Goal: Task Accomplishment & Management: Use online tool/utility

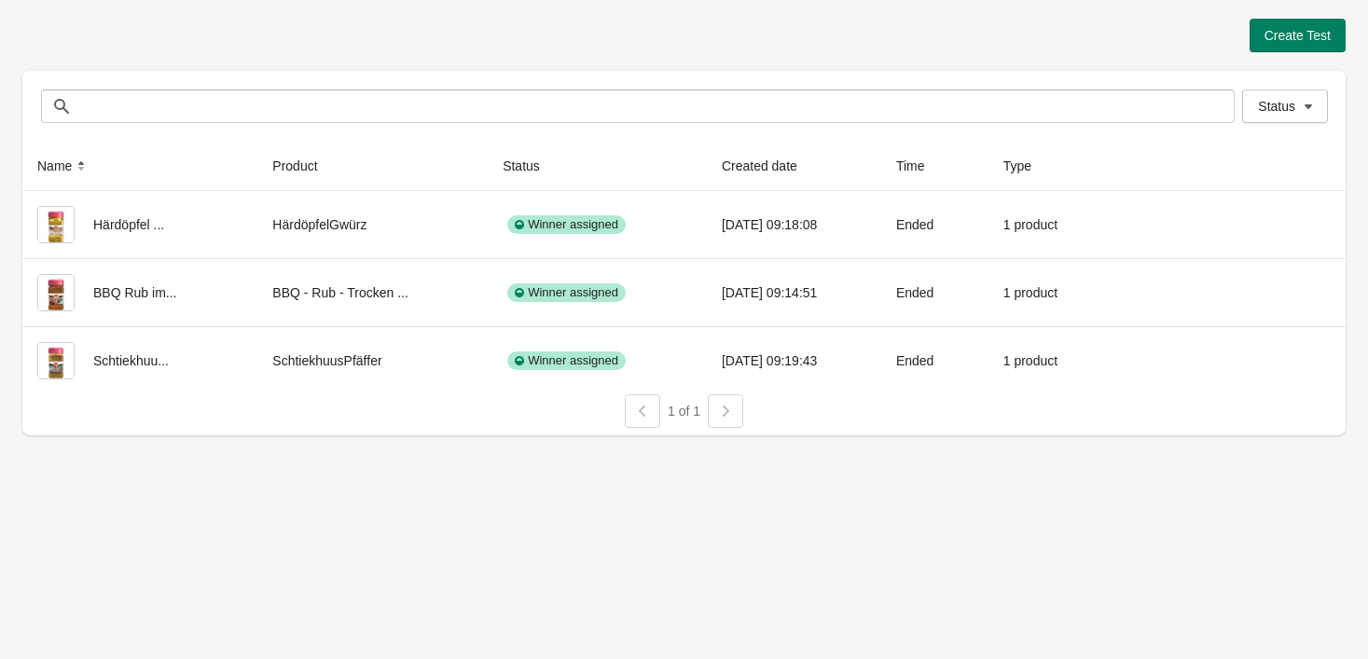
click at [505, 123] on div "Status Status" at bounding box center [683, 106] width 1323 height 71
click at [1324, 46] on button "Create Test" at bounding box center [1298, 36] width 96 height 34
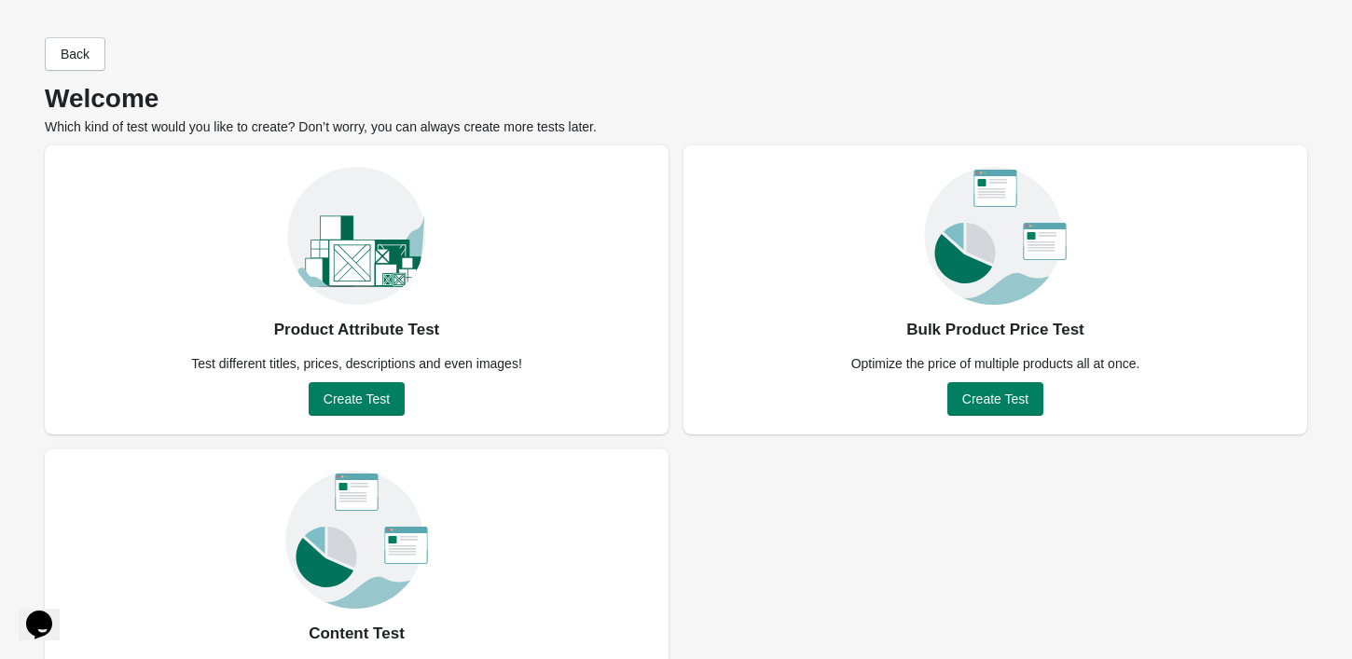
scroll to position [94, 0]
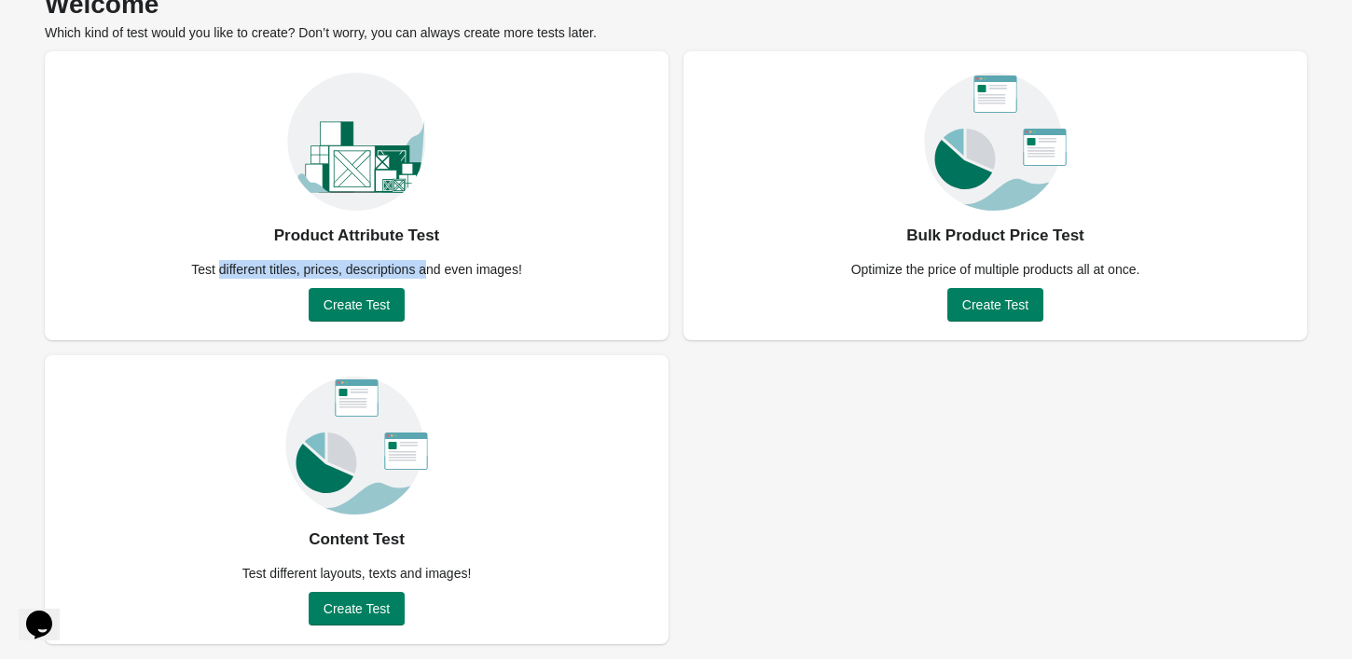
drag, startPoint x: 256, startPoint y: 235, endPoint x: 425, endPoint y: 259, distance: 170.5
click at [425, 259] on div "Product Attribute Test Test different titles, prices, descriptions and even ima…" at bounding box center [357, 195] width 624 height 289
click at [425, 260] on div "Test different titles, prices, descriptions and even images!" at bounding box center [356, 269] width 353 height 19
click at [381, 303] on span "Create Test" at bounding box center [357, 304] width 66 height 15
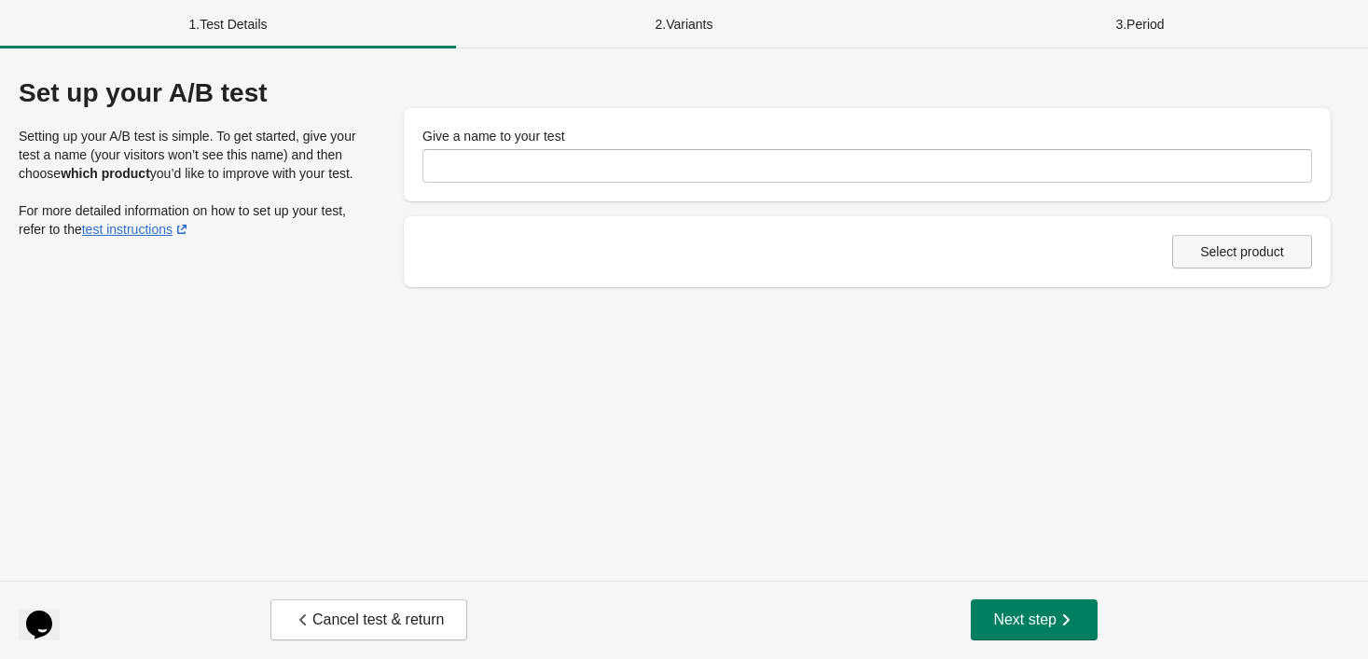
click at [1238, 246] on span "Select product" at bounding box center [1242, 251] width 84 height 15
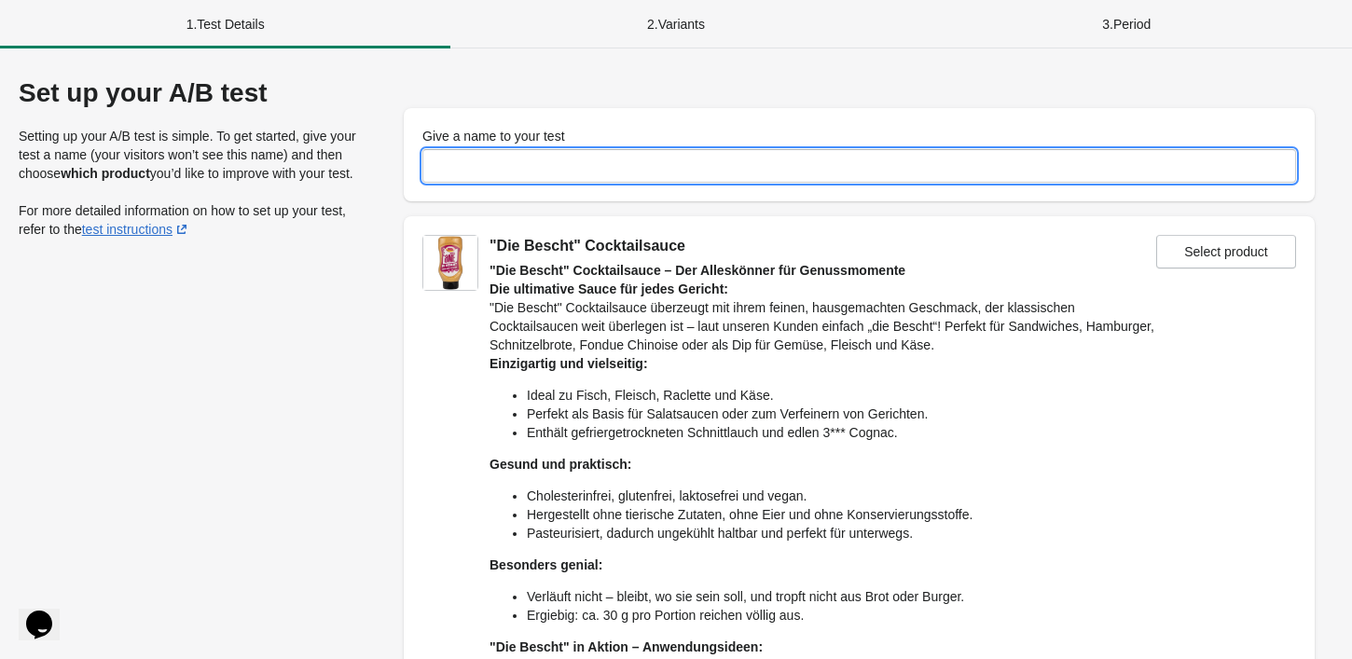
click at [531, 164] on input "Give a name to your test" at bounding box center [859, 166] width 874 height 34
click at [604, 256] on div ""Die Bescht" Cocktailsauce" at bounding box center [823, 246] width 667 height 22
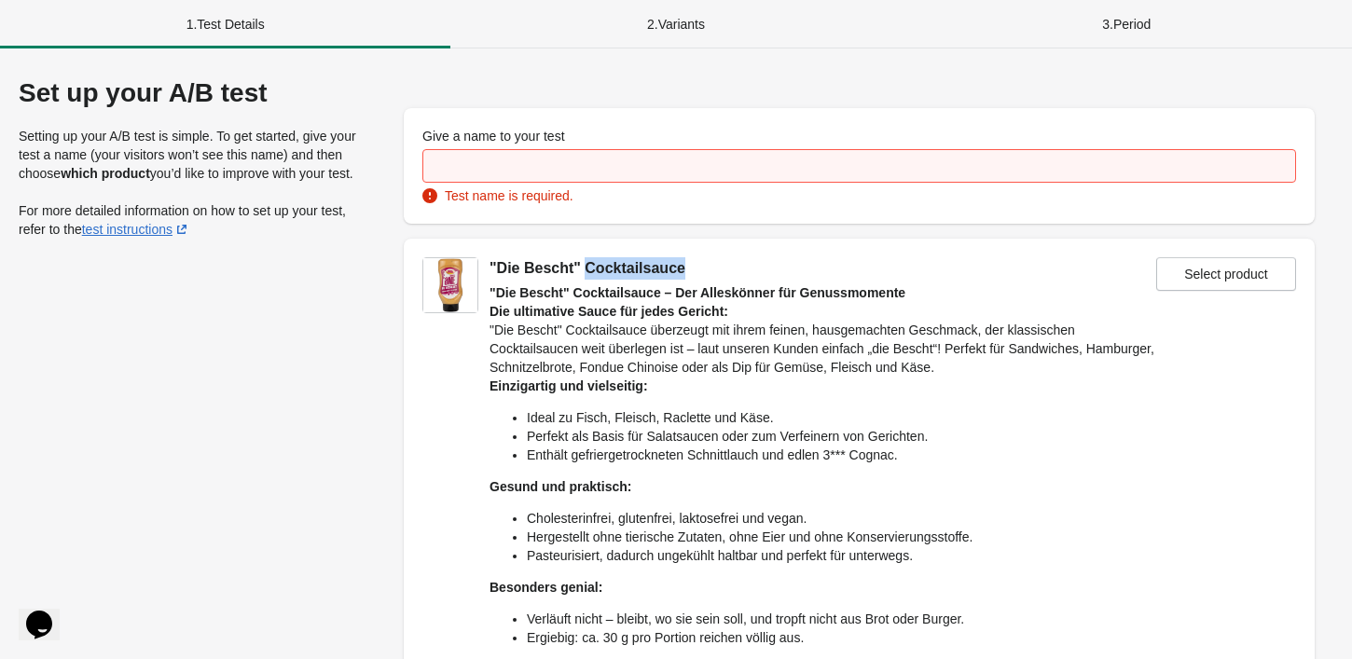
click at [604, 257] on div ""Die Bescht" Cocktailsauce" at bounding box center [823, 268] width 667 height 22
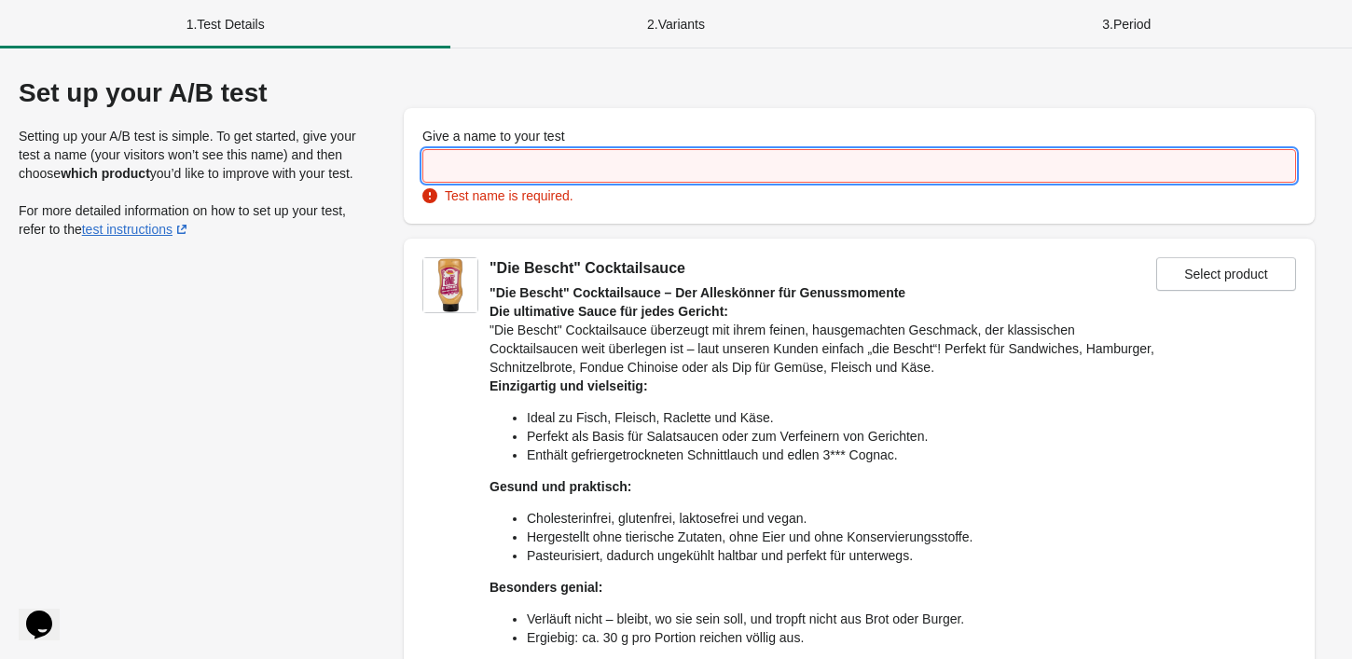
click at [560, 151] on input "Give a name to your test" at bounding box center [859, 166] width 874 height 34
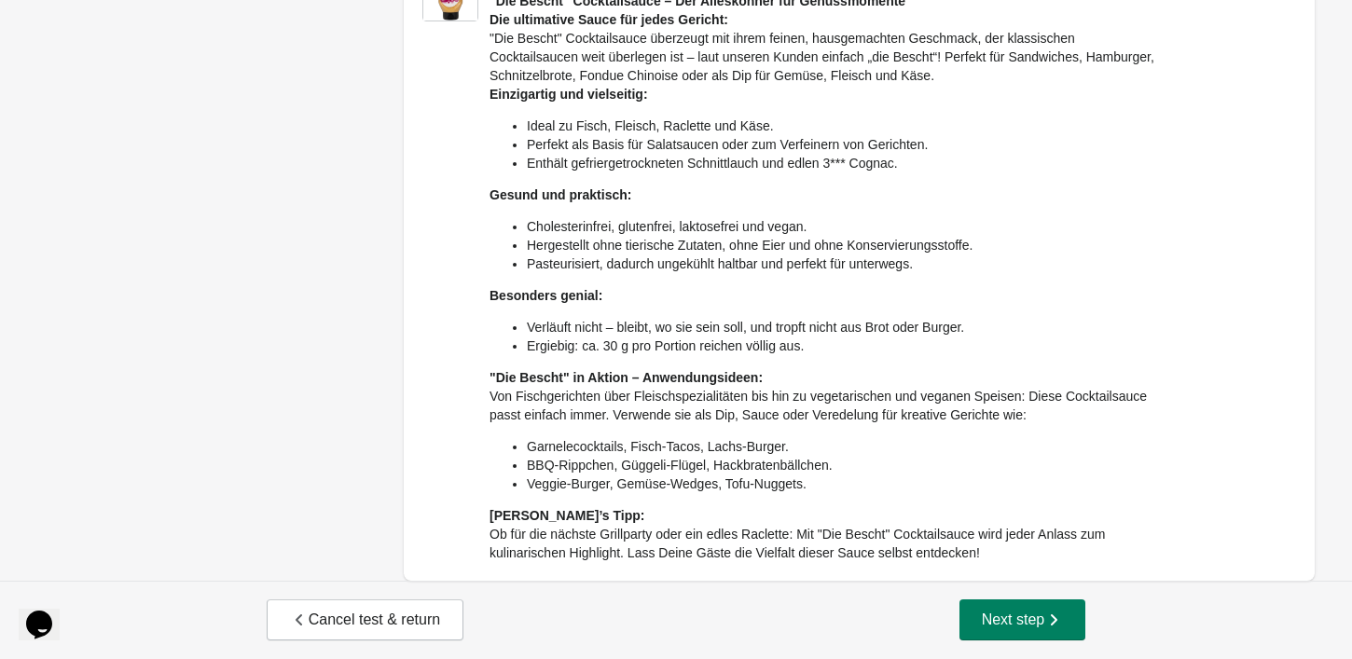
paste input "**********"
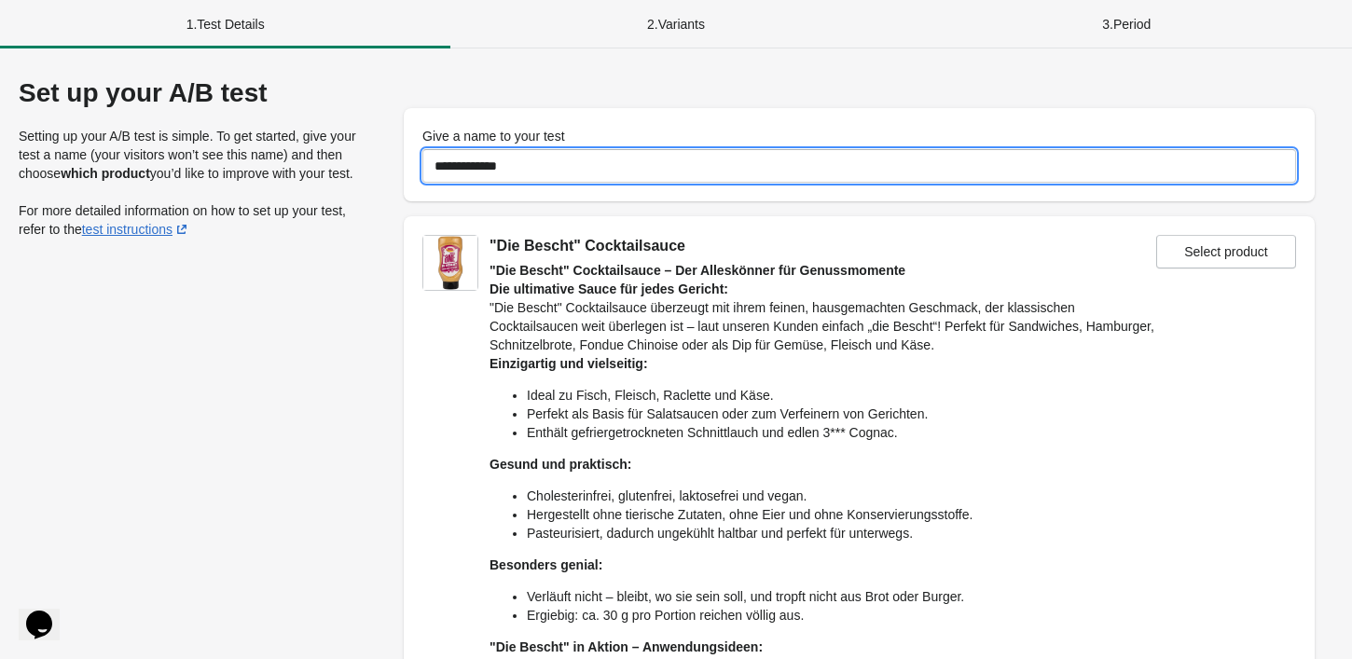
click at [642, 263] on strong ""Die Bescht" Cocktailsauce – Der Alleskönner für Genussmomente" at bounding box center [698, 270] width 416 height 15
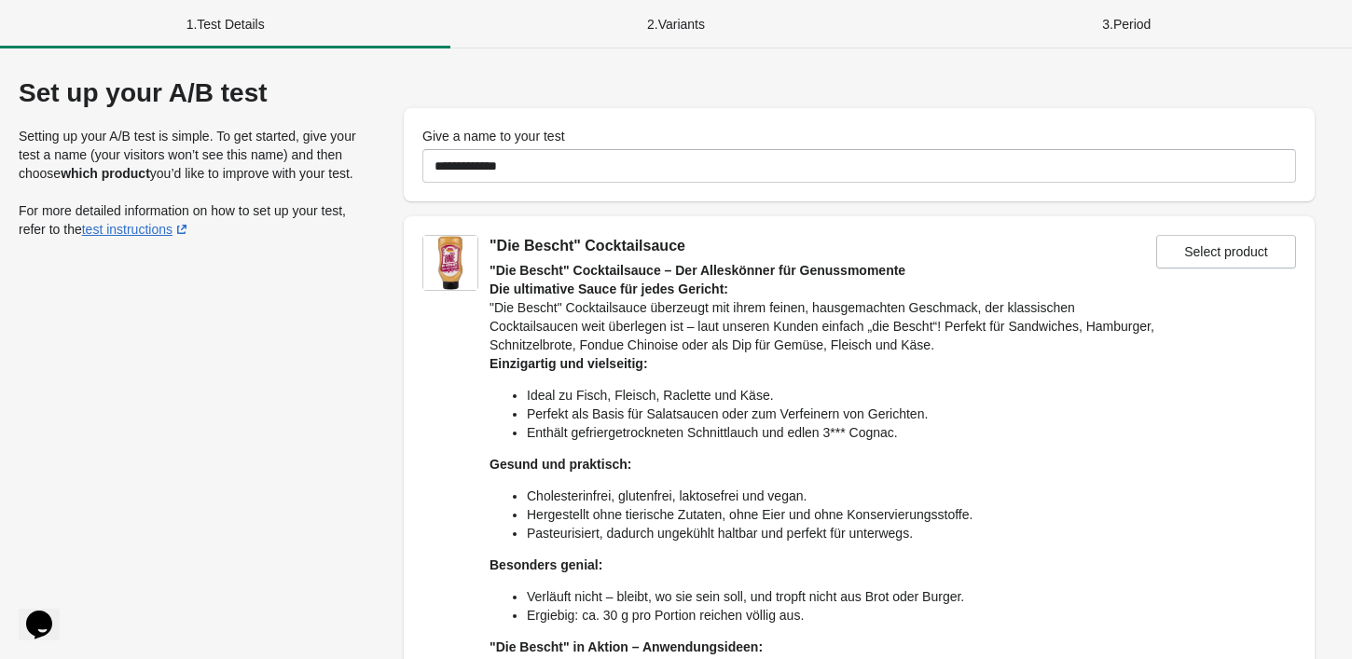
click at [641, 255] on div ""Die Bescht" Cocktailsauce" at bounding box center [823, 246] width 667 height 22
copy div "Cocktailsauce"
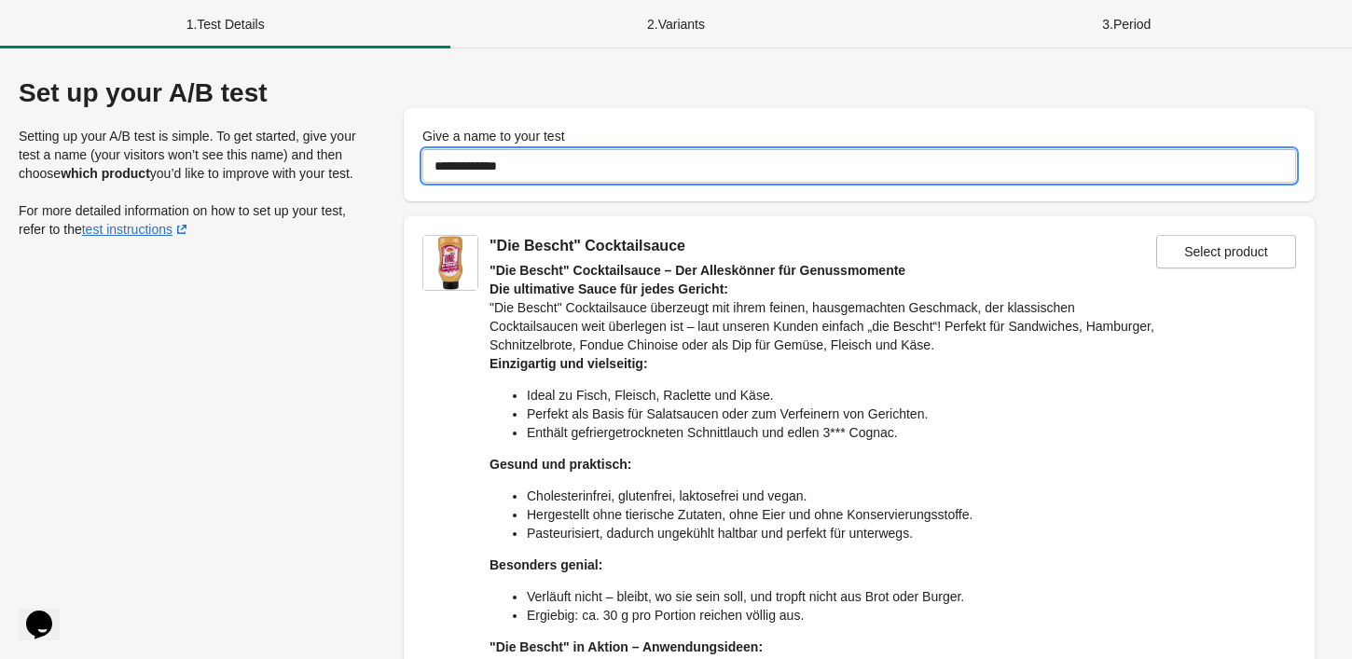
click at [635, 162] on input "**********" at bounding box center [859, 166] width 874 height 34
paste input "*"
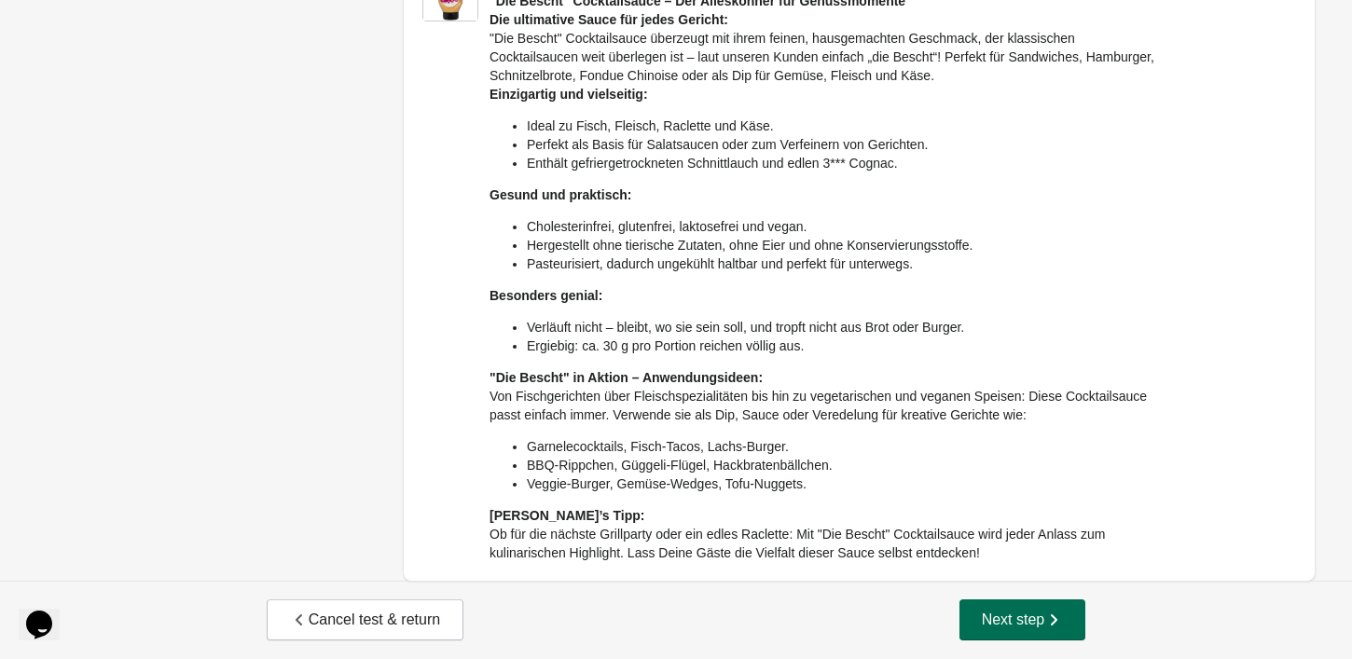
type input "**********"
click at [1042, 614] on span "Next step" at bounding box center [1023, 620] width 82 height 19
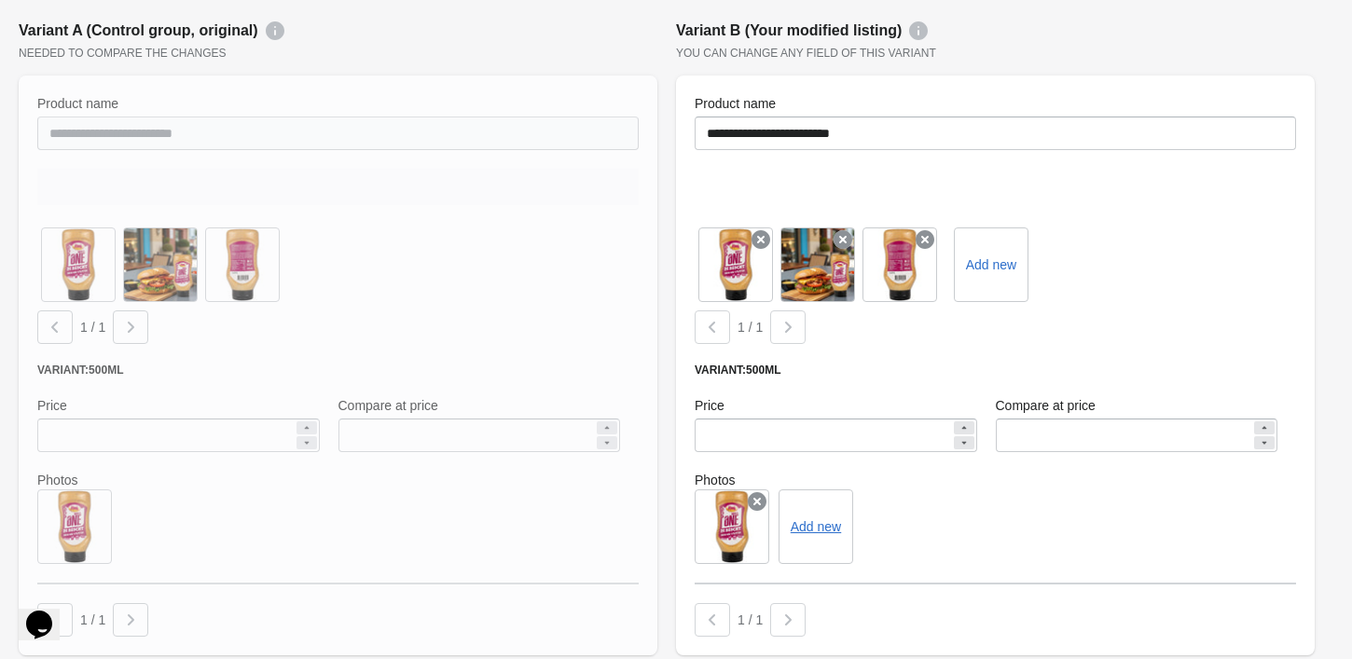
scroll to position [705, 0]
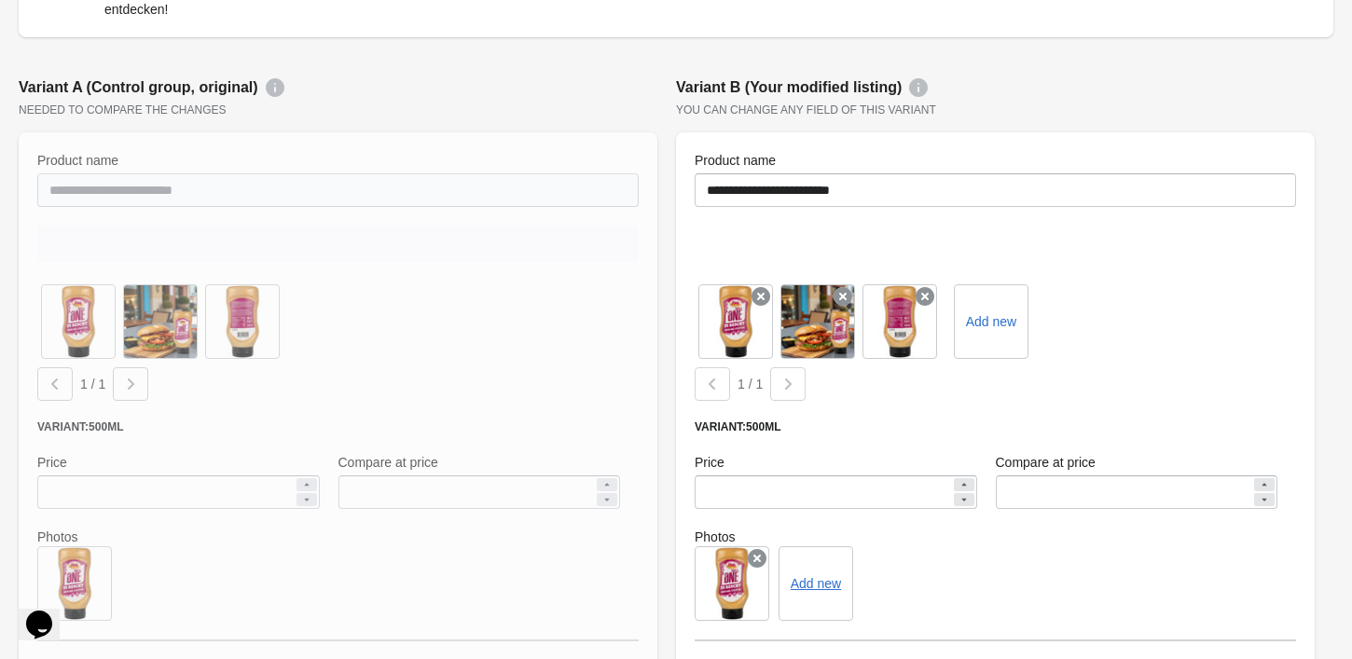
drag, startPoint x: 13, startPoint y: 26, endPoint x: 441, endPoint y: 250, distance: 483.0
click at [440, 250] on div "Create variants for your A/B test "Die Bescht" Cocktailsauce "Die Bescht" Cockt…" at bounding box center [676, 130] width 1352 height 1574
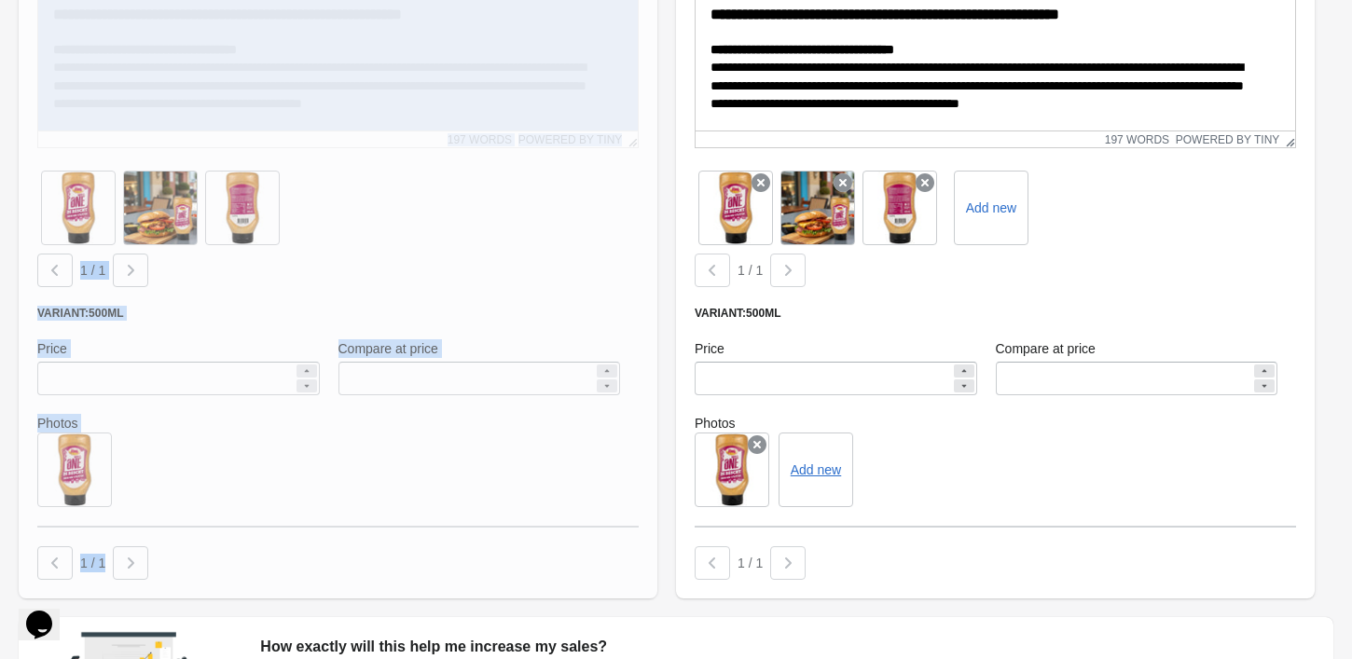
scroll to position [0, 0]
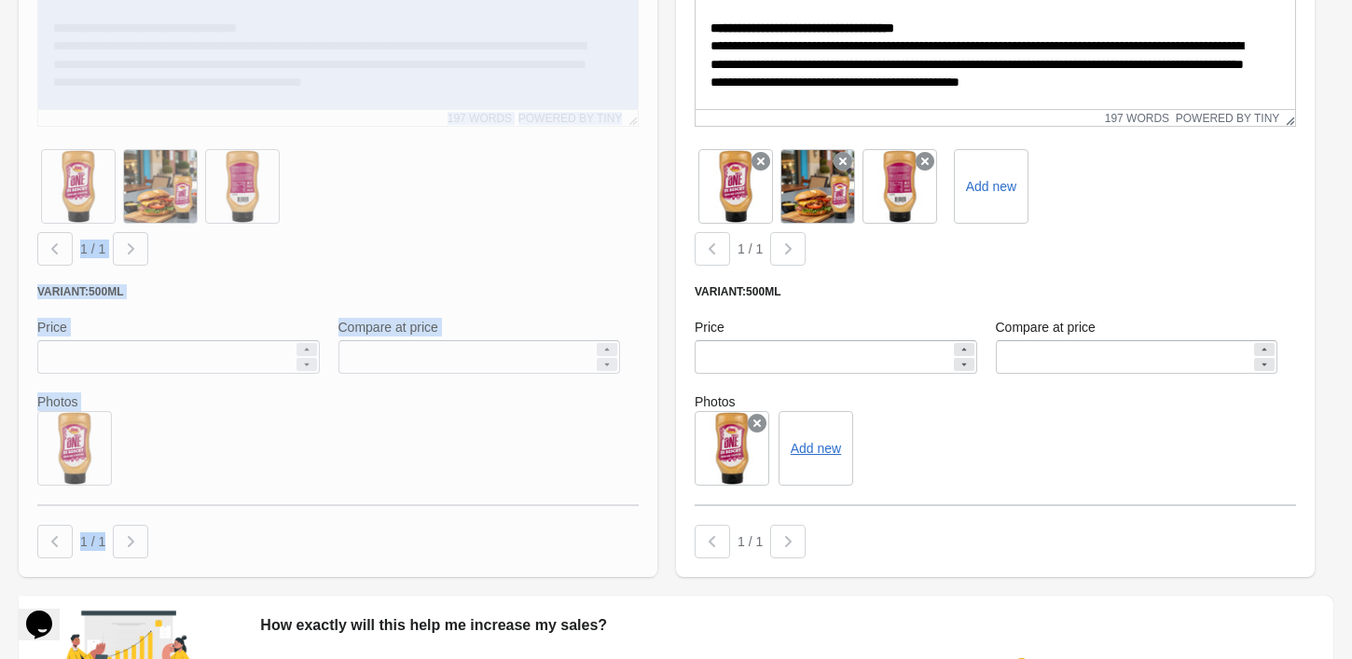
click at [550, 208] on div at bounding box center [338, 188] width 639 height 777
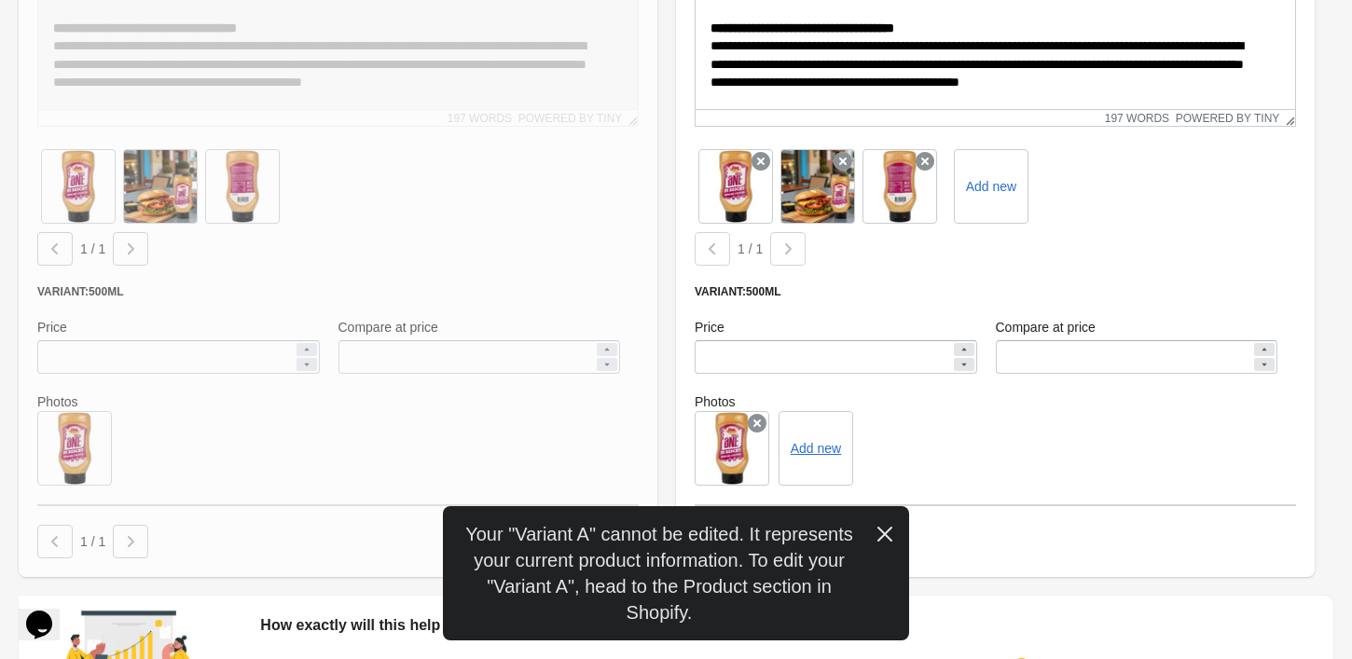
scroll to position [1238, 0]
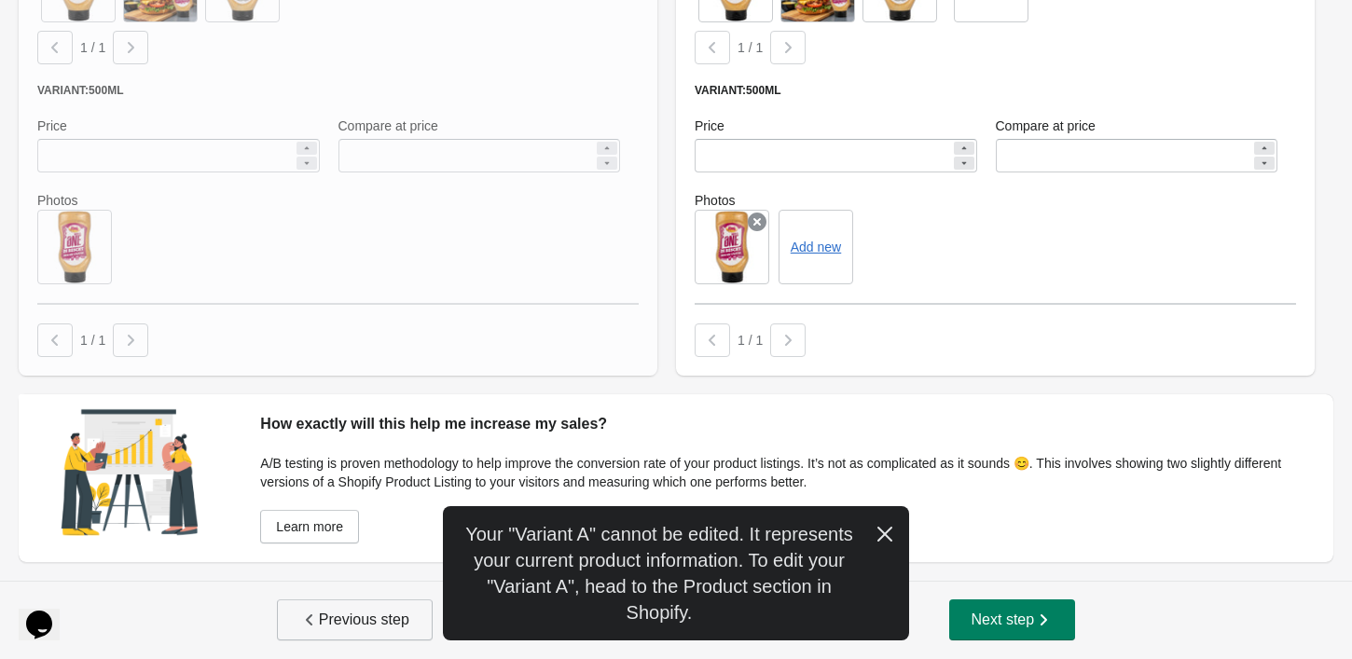
click at [360, 613] on span "Previous step" at bounding box center [354, 620] width 109 height 19
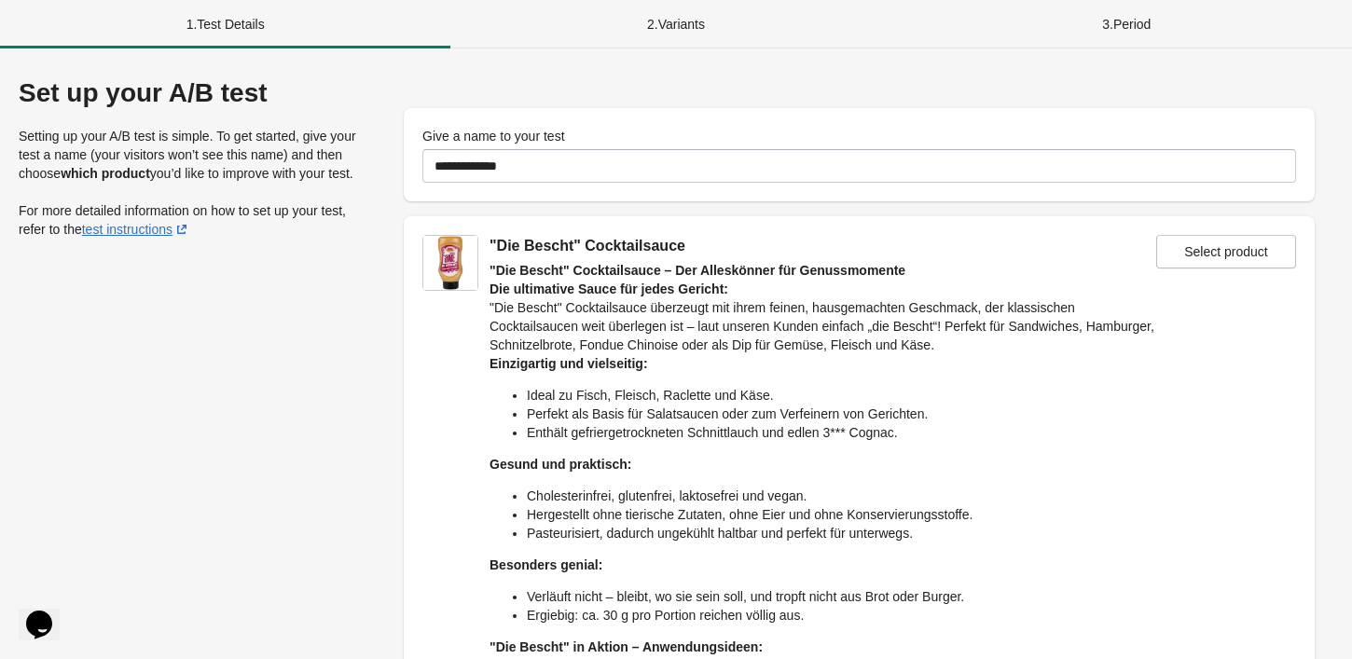
scroll to position [0, 0]
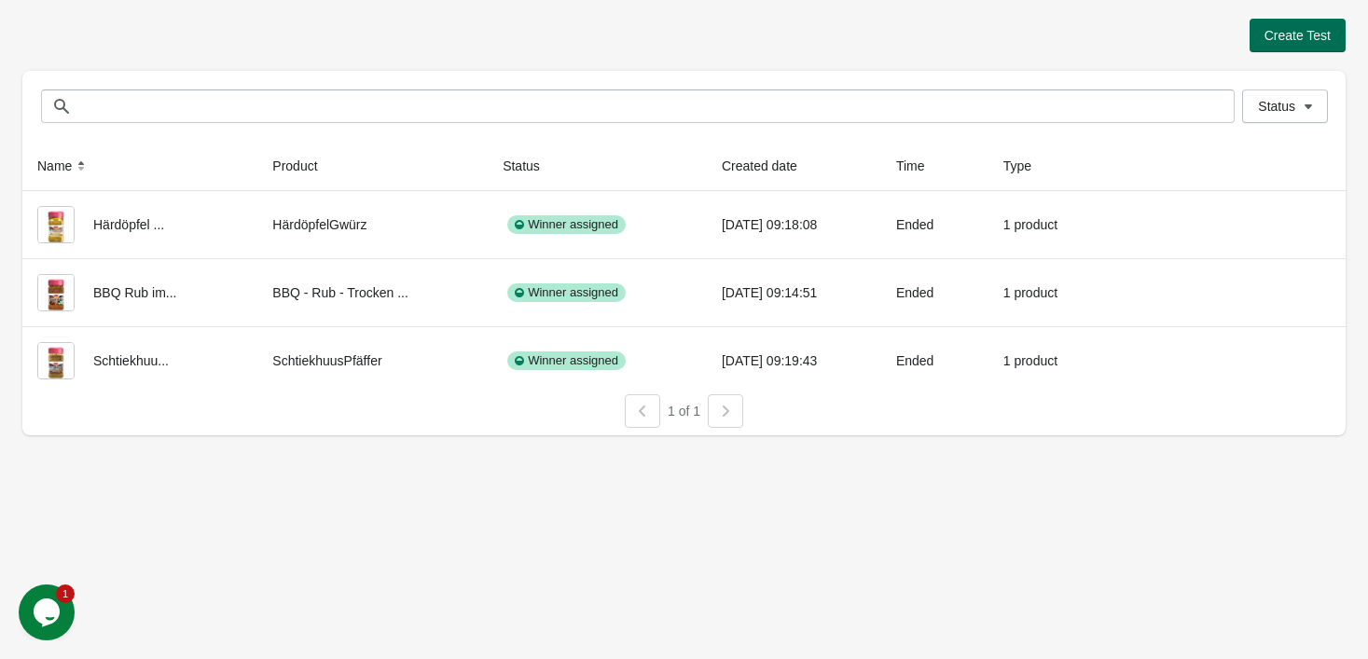
click at [1330, 32] on button "Create Test" at bounding box center [1298, 36] width 96 height 34
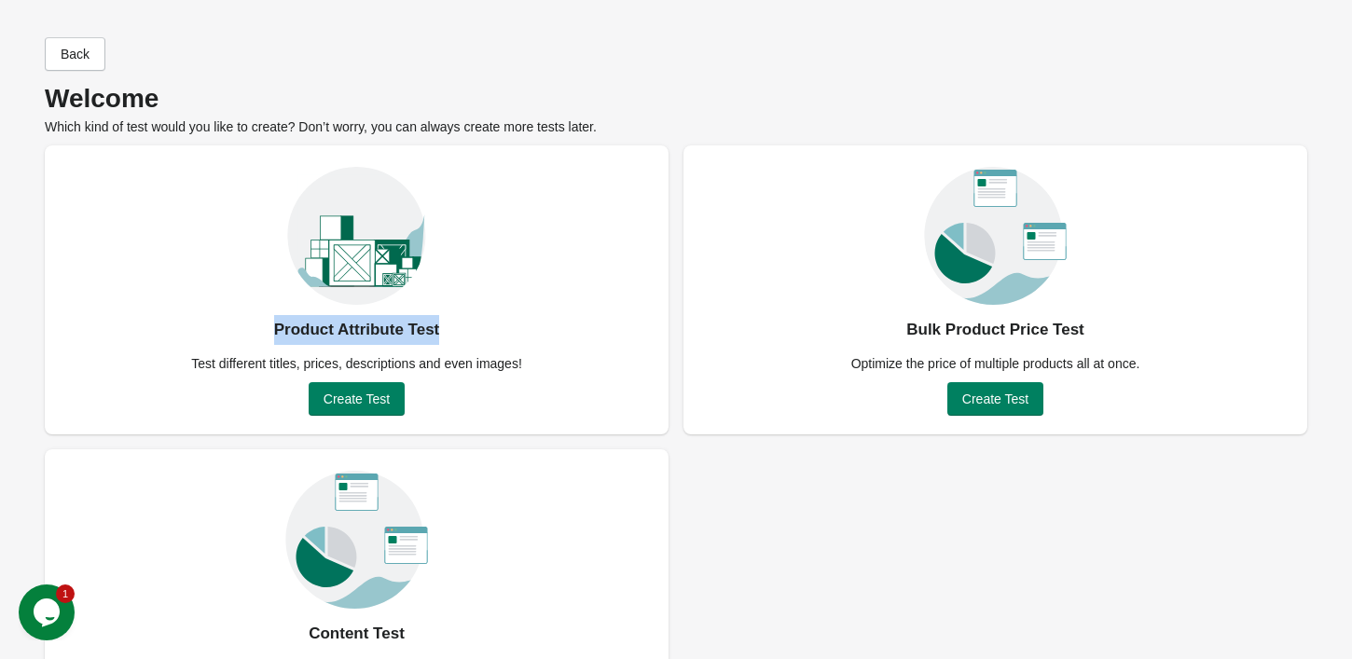
drag, startPoint x: 267, startPoint y: 317, endPoint x: 446, endPoint y: 323, distance: 179.1
click at [446, 323] on div "Product Attribute Test Test different titles, prices, descriptions and even ima…" at bounding box center [357, 289] width 624 height 289
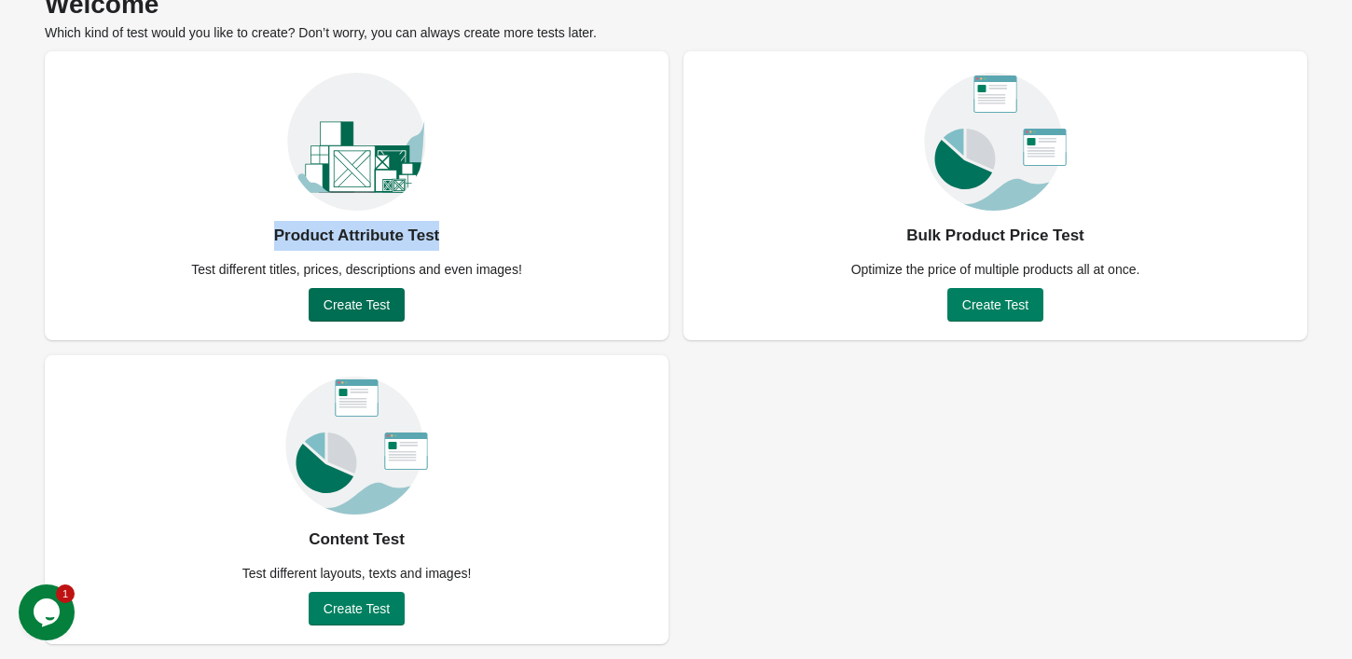
click at [352, 299] on span "Create Test" at bounding box center [357, 304] width 66 height 15
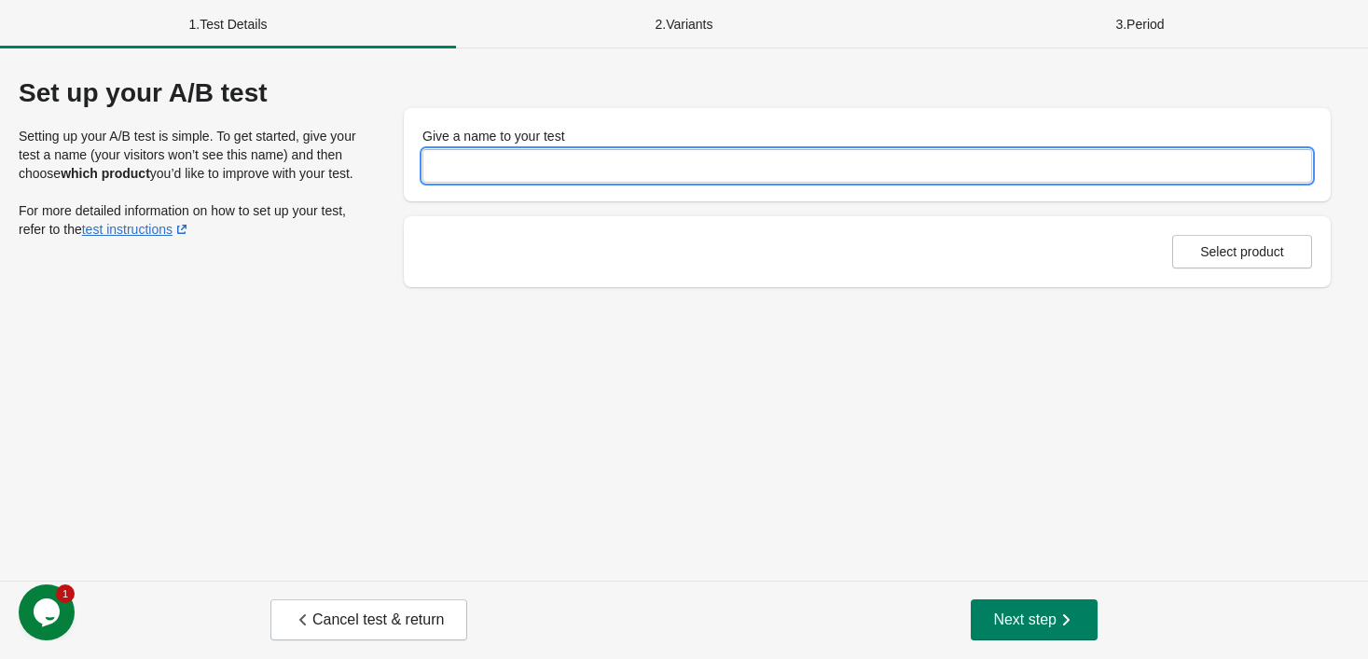
click at [512, 165] on input "Give a name to your test" at bounding box center [867, 166] width 890 height 34
type input "**********"
click at [1301, 257] on button "Select product" at bounding box center [1242, 252] width 140 height 34
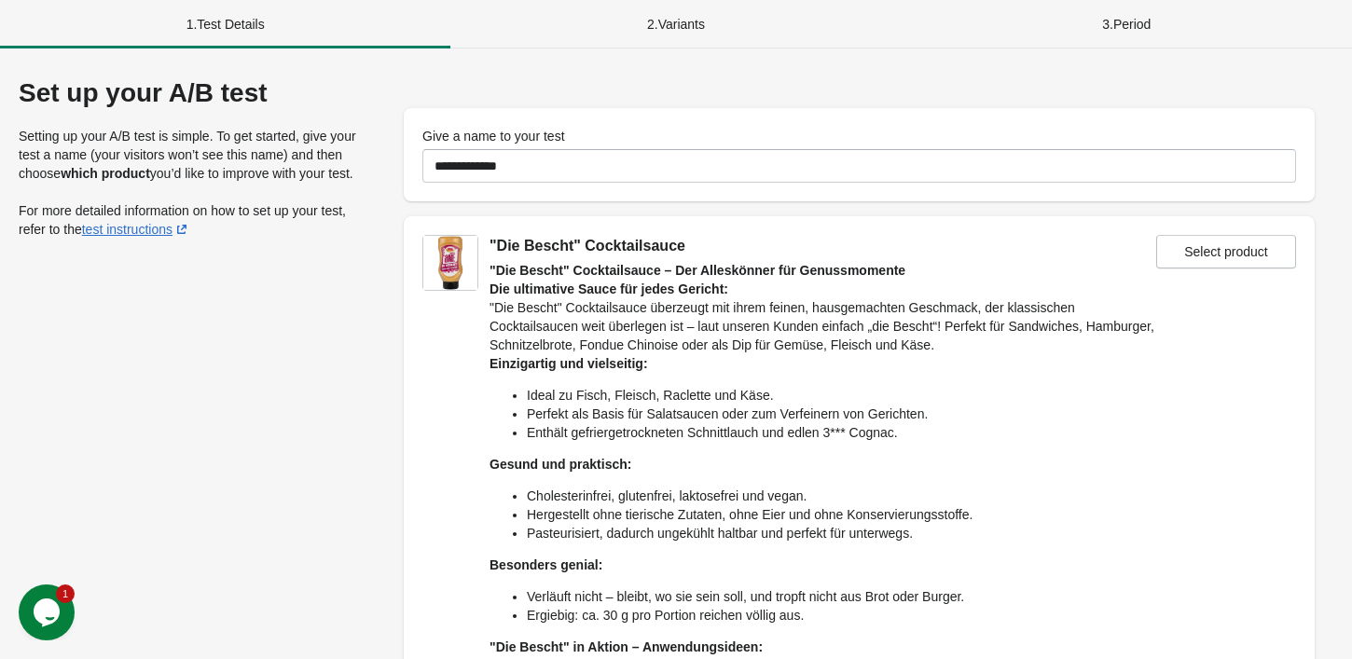
scroll to position [270, 0]
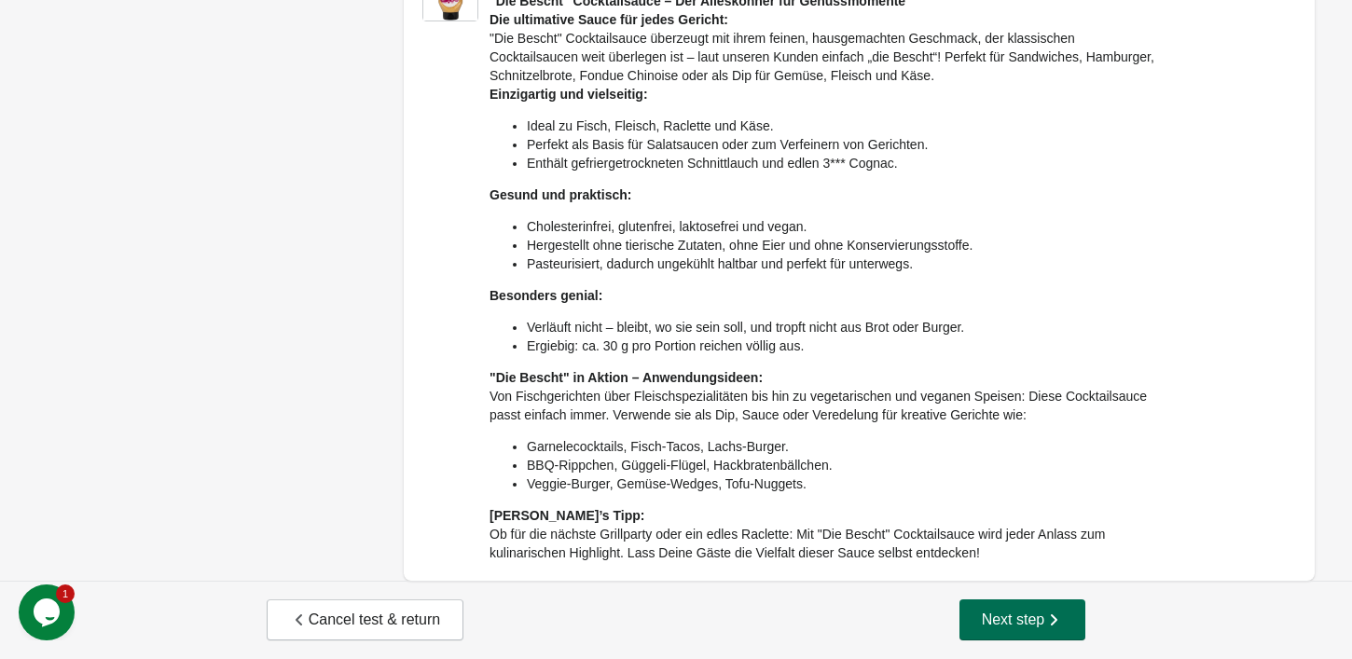
click at [1035, 619] on span "Next step" at bounding box center [1023, 620] width 82 height 19
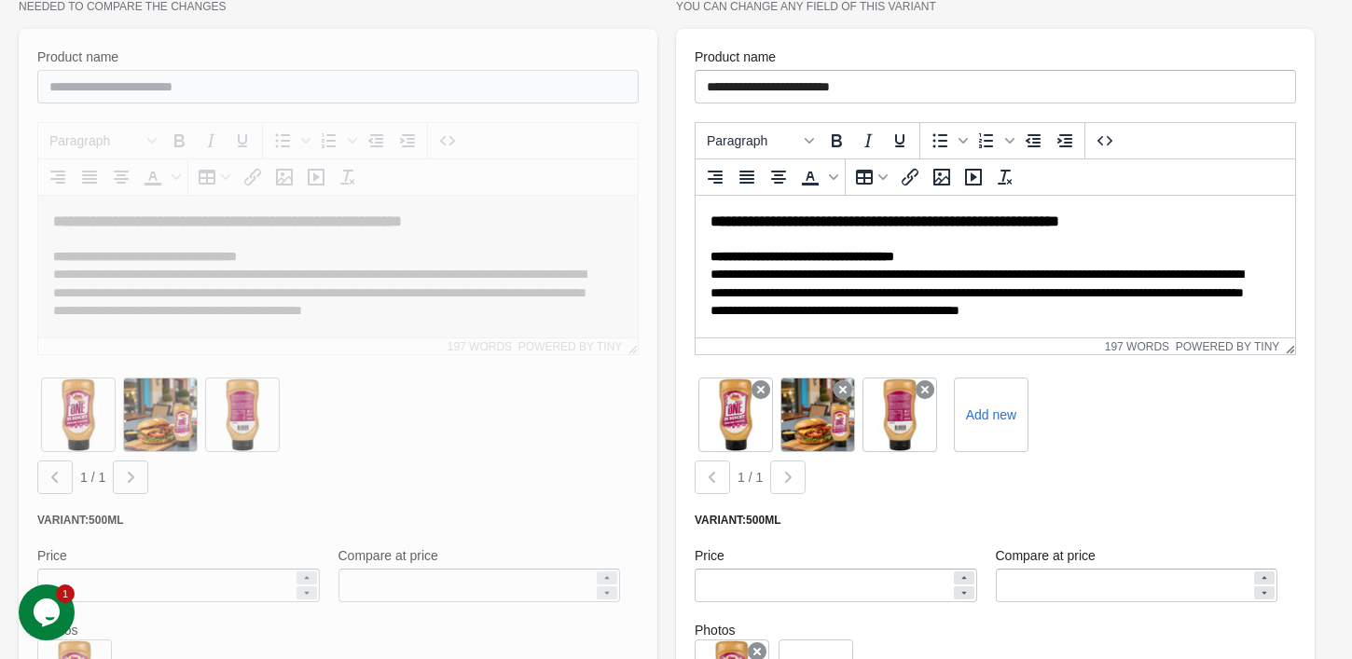
scroll to position [0, 0]
drag, startPoint x: 103, startPoint y: 96, endPoint x: 310, endPoint y: 393, distance: 361.7
click at [310, 393] on div at bounding box center [338, 417] width 639 height 777
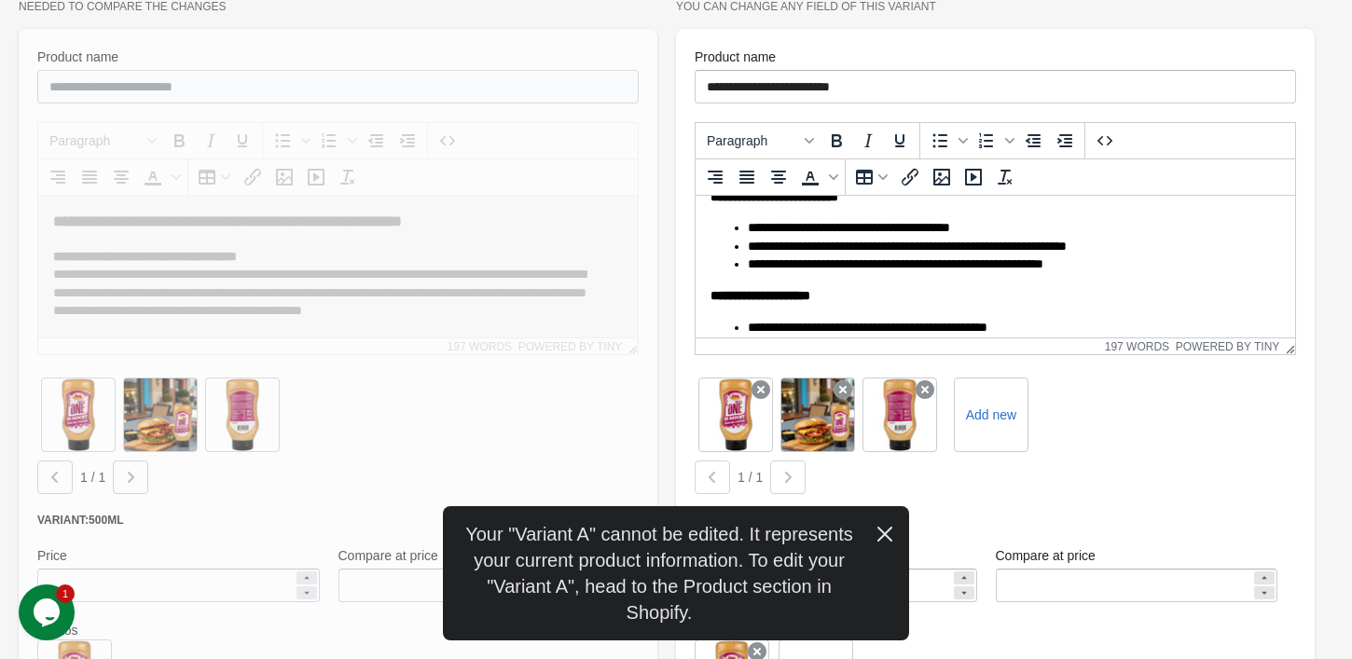
scroll to position [280, 0]
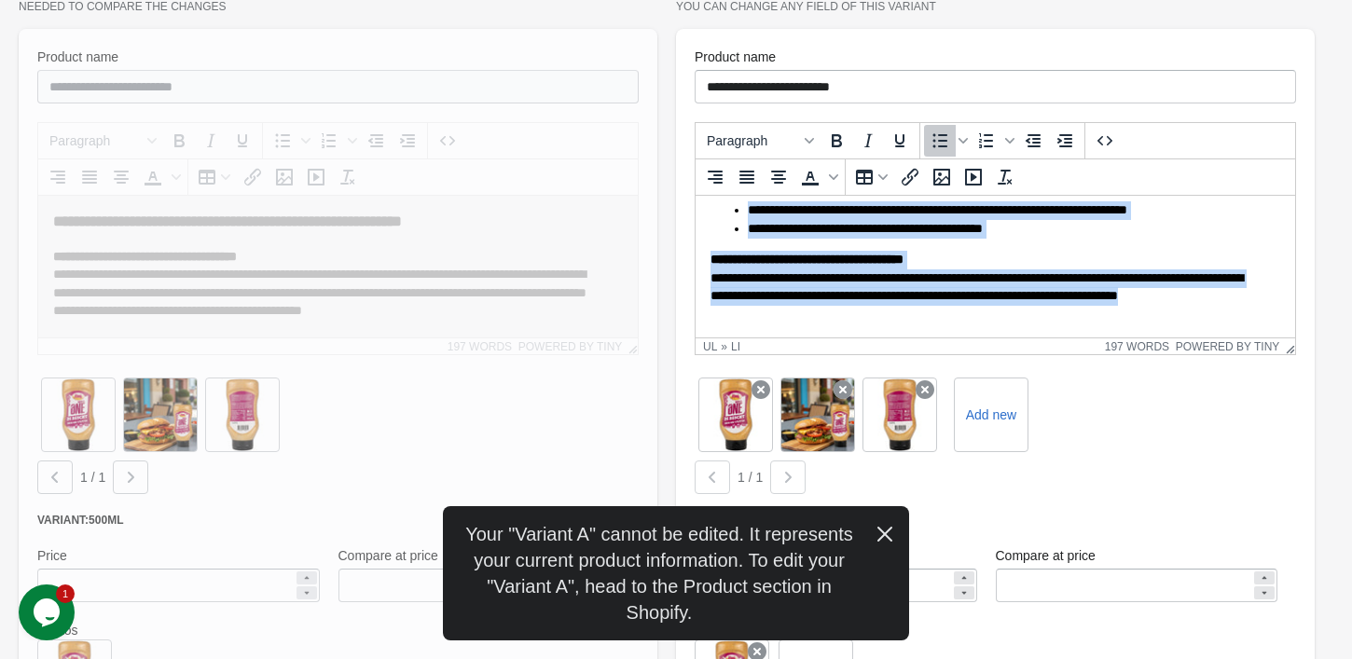
drag, startPoint x: 918, startPoint y: 284, endPoint x: 1172, endPoint y: 337, distance: 259.9
click at [1172, 337] on body "**********" at bounding box center [996, 153] width 570 height 647
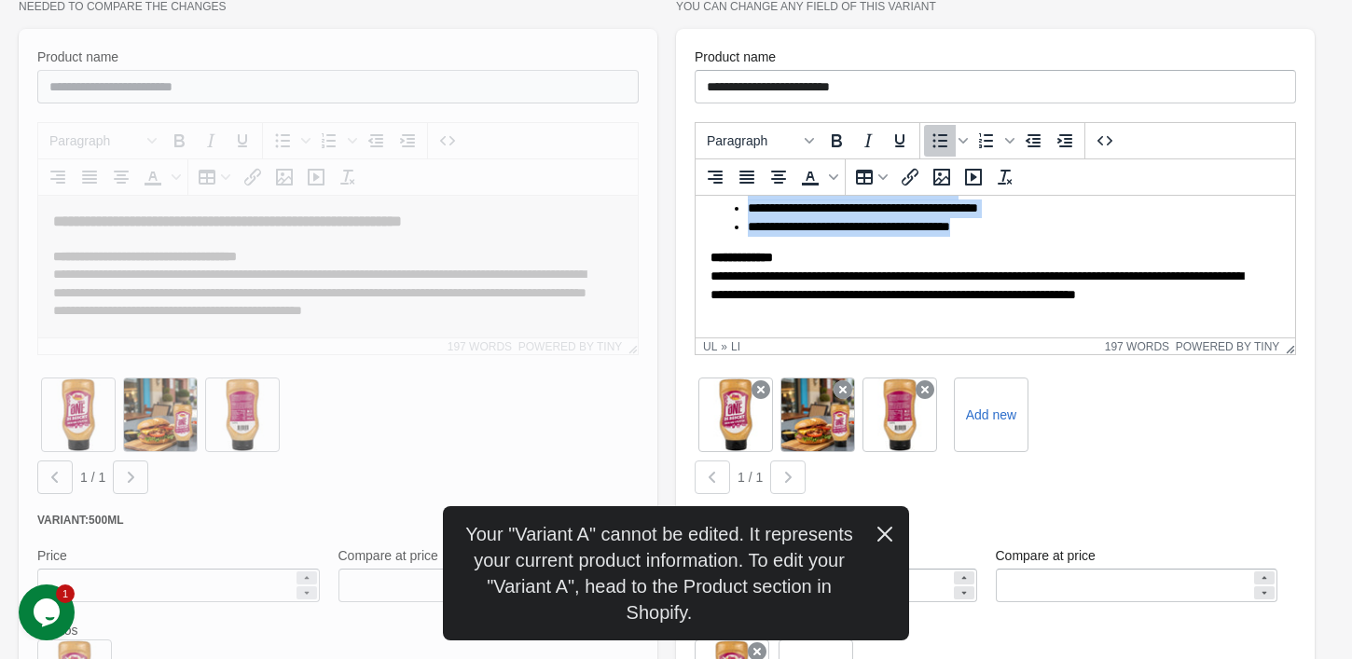
scroll to position [1238, 0]
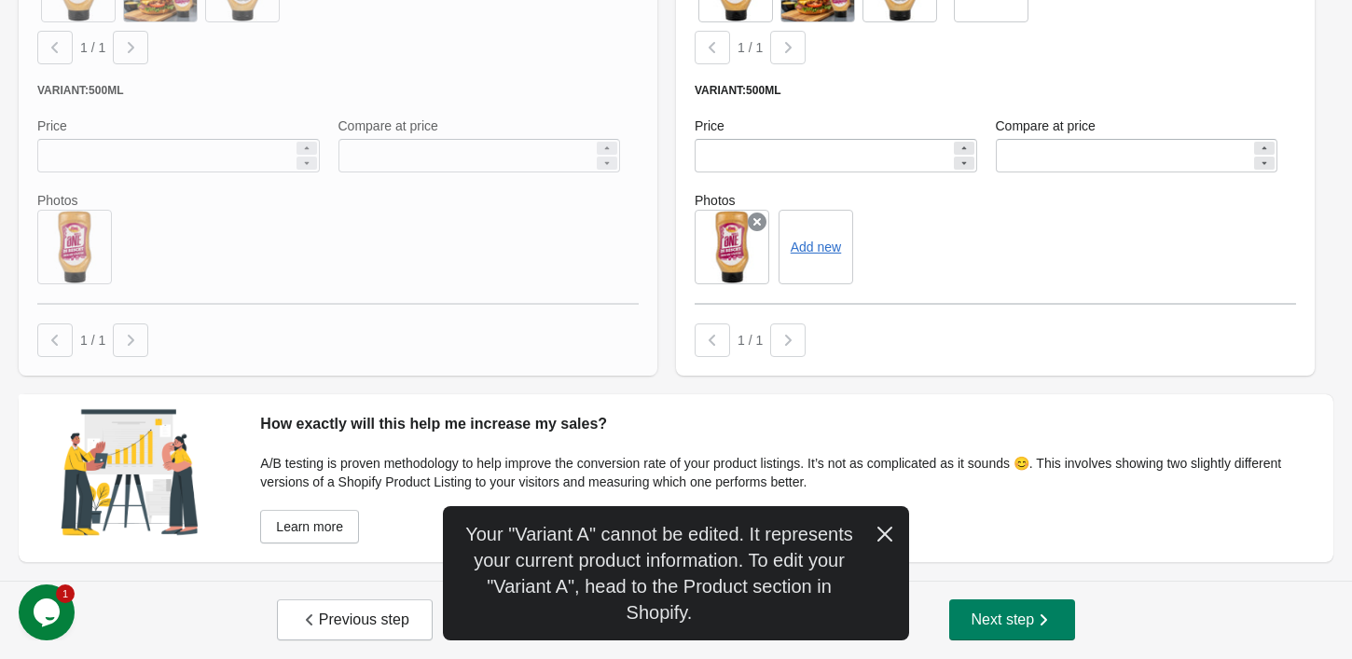
click at [886, 527] on icon "button" at bounding box center [885, 534] width 19 height 19
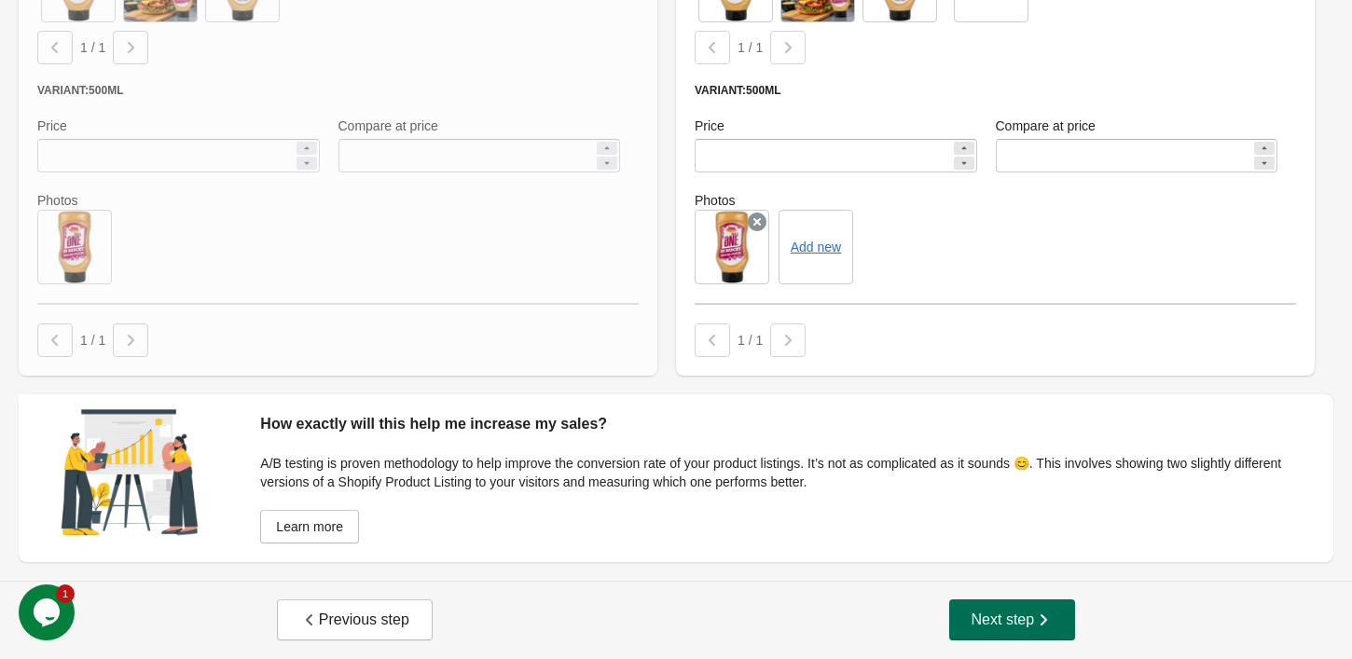
click at [982, 629] on span "Next step" at bounding box center [1013, 620] width 82 height 19
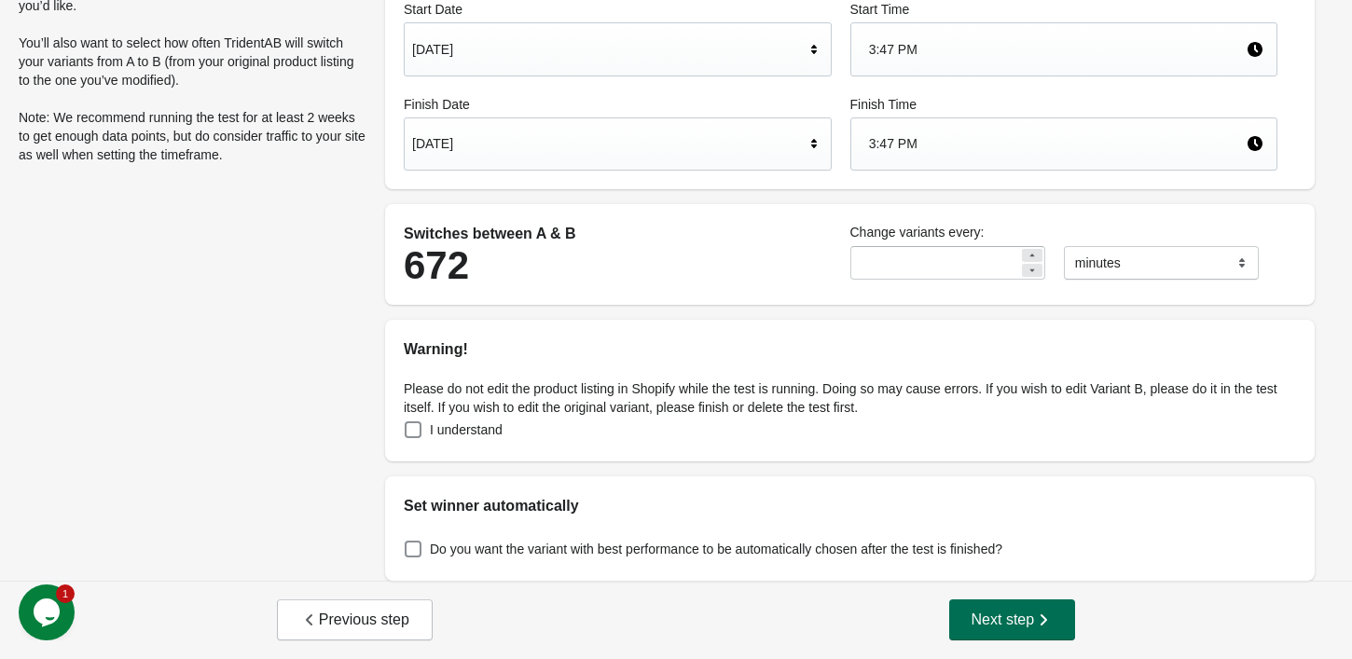
scroll to position [0, 0]
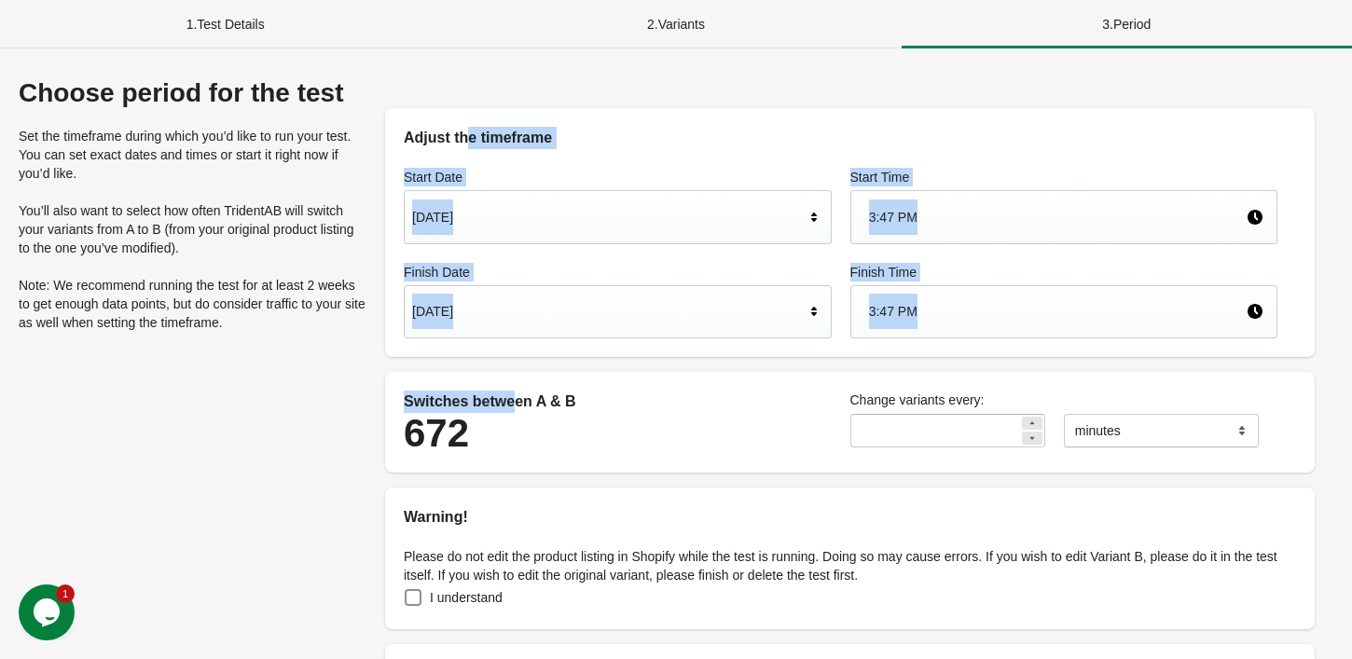
drag, startPoint x: 463, startPoint y: 104, endPoint x: 510, endPoint y: 360, distance: 260.8
click at [510, 360] on div "Adjust the timeframe Start Date Aug 18, 2025 Start Time 3:47 PM Finish Date Sep…" at bounding box center [849, 413] width 967 height 671
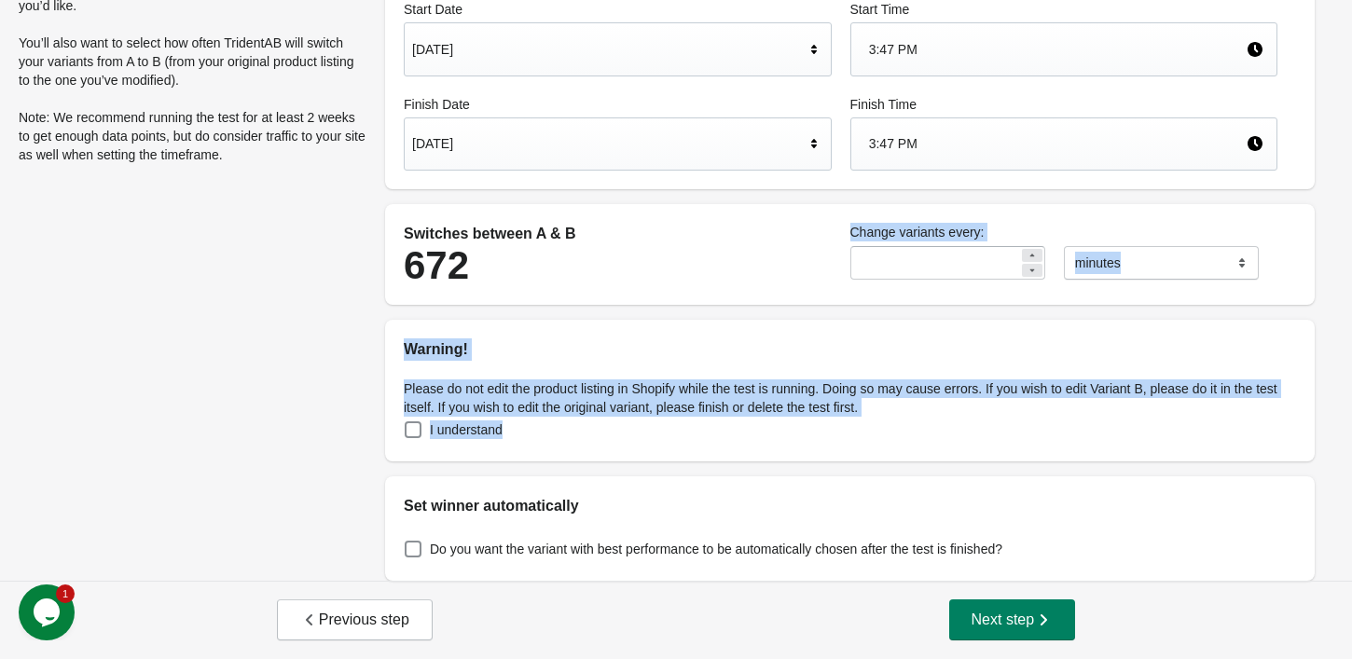
drag, startPoint x: 754, startPoint y: 407, endPoint x: 775, endPoint y: 420, distance: 24.3
click at [775, 420] on div "Adjust the timeframe Start Date Aug 18, 2025 Start Time 3:47 PM Finish Date Sep…" at bounding box center [849, 245] width 967 height 671
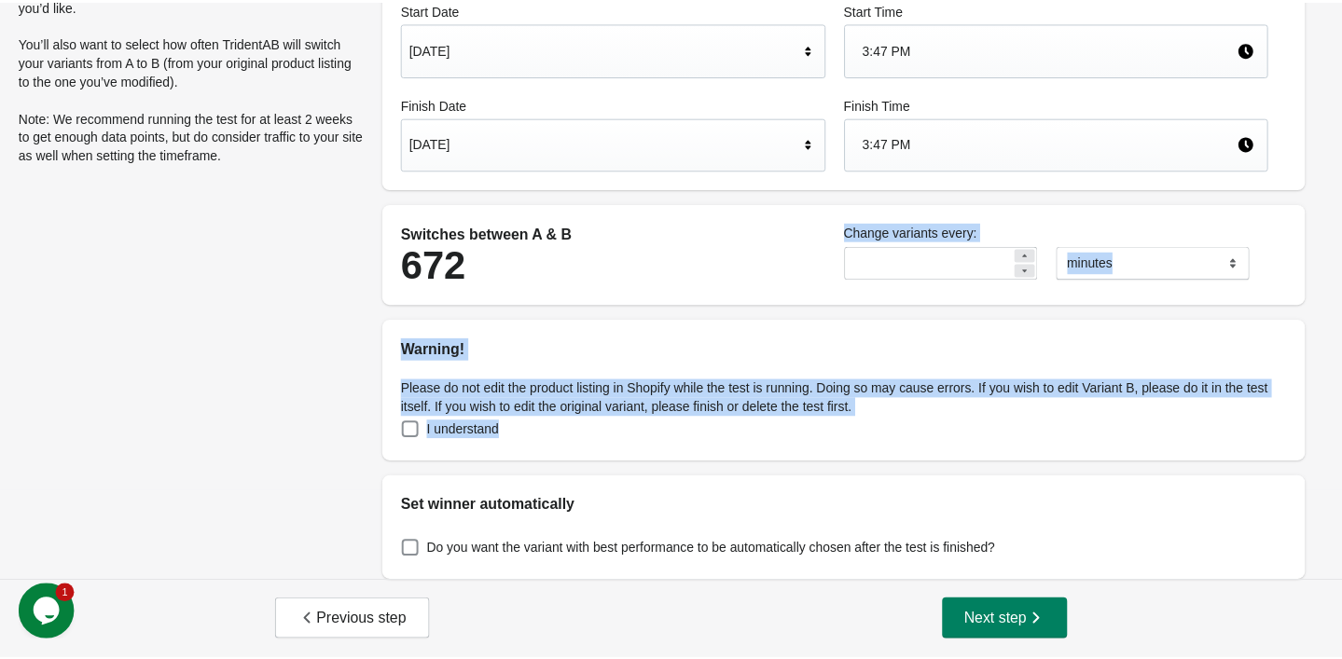
scroll to position [167, 0]
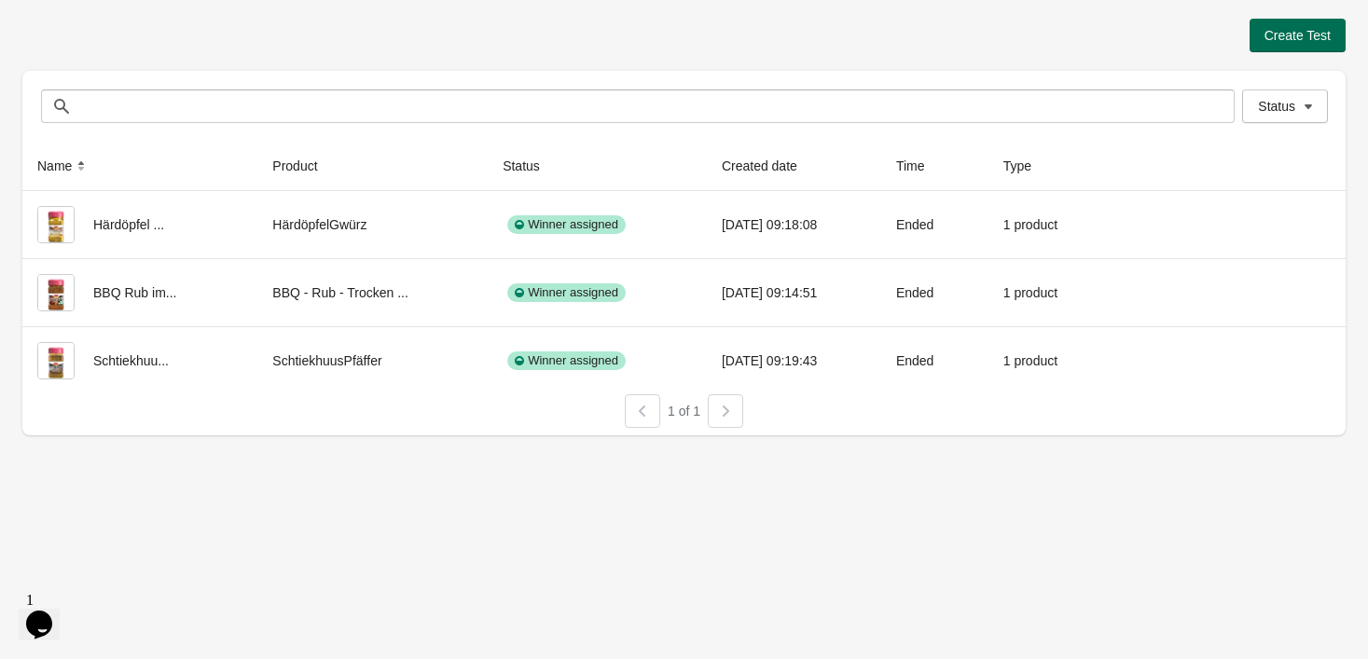
click at [1313, 35] on span "Create Test" at bounding box center [1298, 35] width 66 height 15
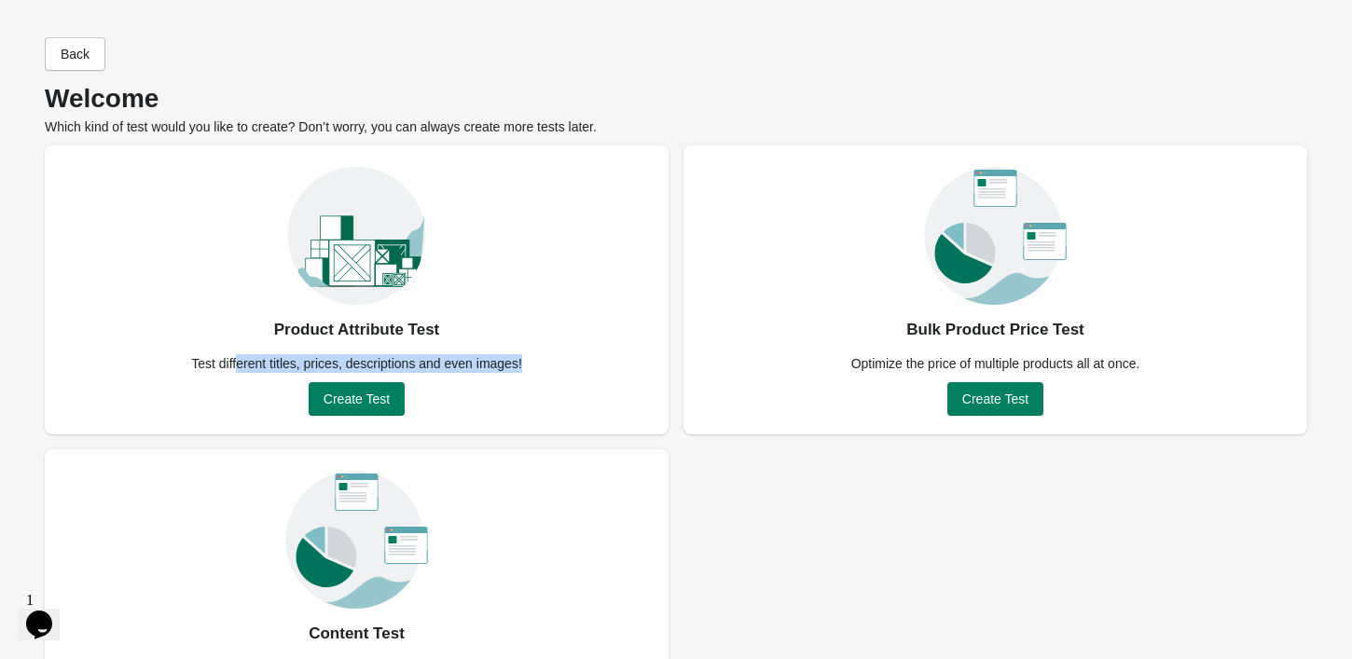
drag, startPoint x: 239, startPoint y: 334, endPoint x: 532, endPoint y: 359, distance: 293.9
click at [532, 359] on div "Product Attribute Test Test different titles, prices, descriptions and even ima…" at bounding box center [357, 289] width 624 height 289
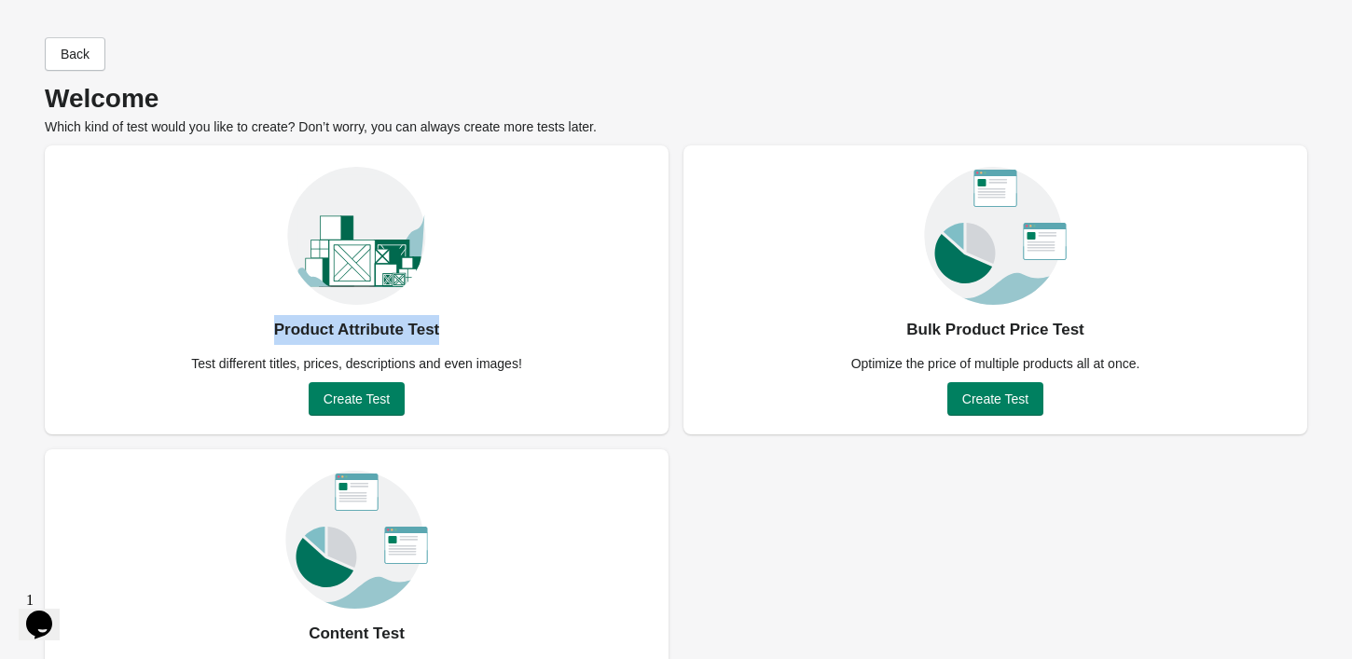
drag, startPoint x: 267, startPoint y: 323, endPoint x: 444, endPoint y: 325, distance: 177.2
click at [444, 325] on div "Product Attribute Test Test different titles, prices, descriptions and even ima…" at bounding box center [357, 289] width 624 height 289
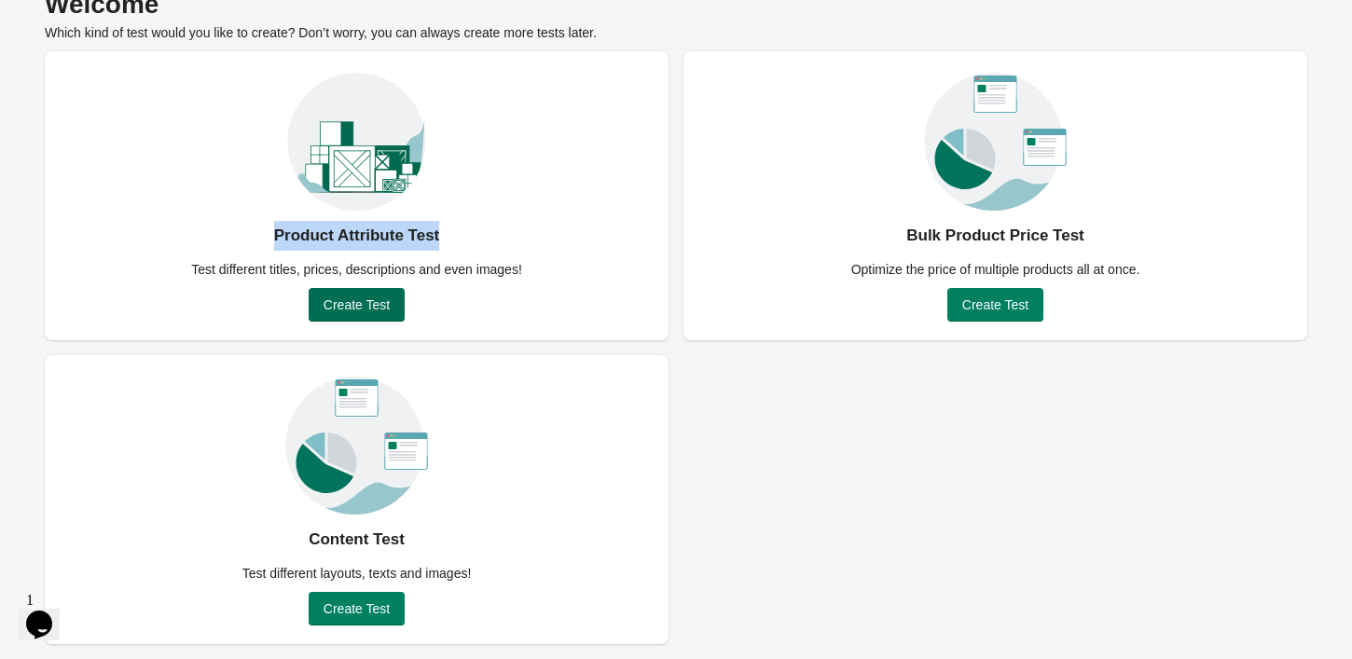
click at [372, 301] on span "Create Test" at bounding box center [357, 304] width 66 height 15
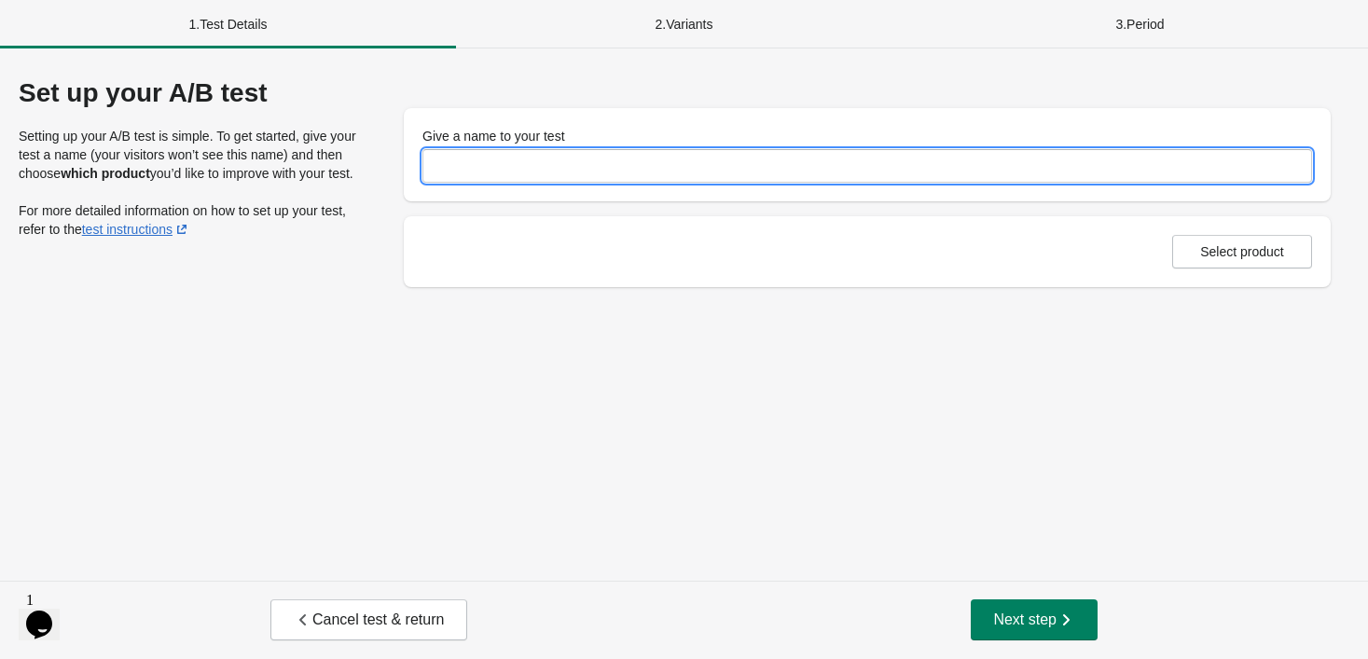
click at [611, 173] on input "Give a name to your test" at bounding box center [867, 166] width 890 height 34
type input "**********"
click at [1288, 244] on span "Select product" at bounding box center [1242, 251] width 108 height 15
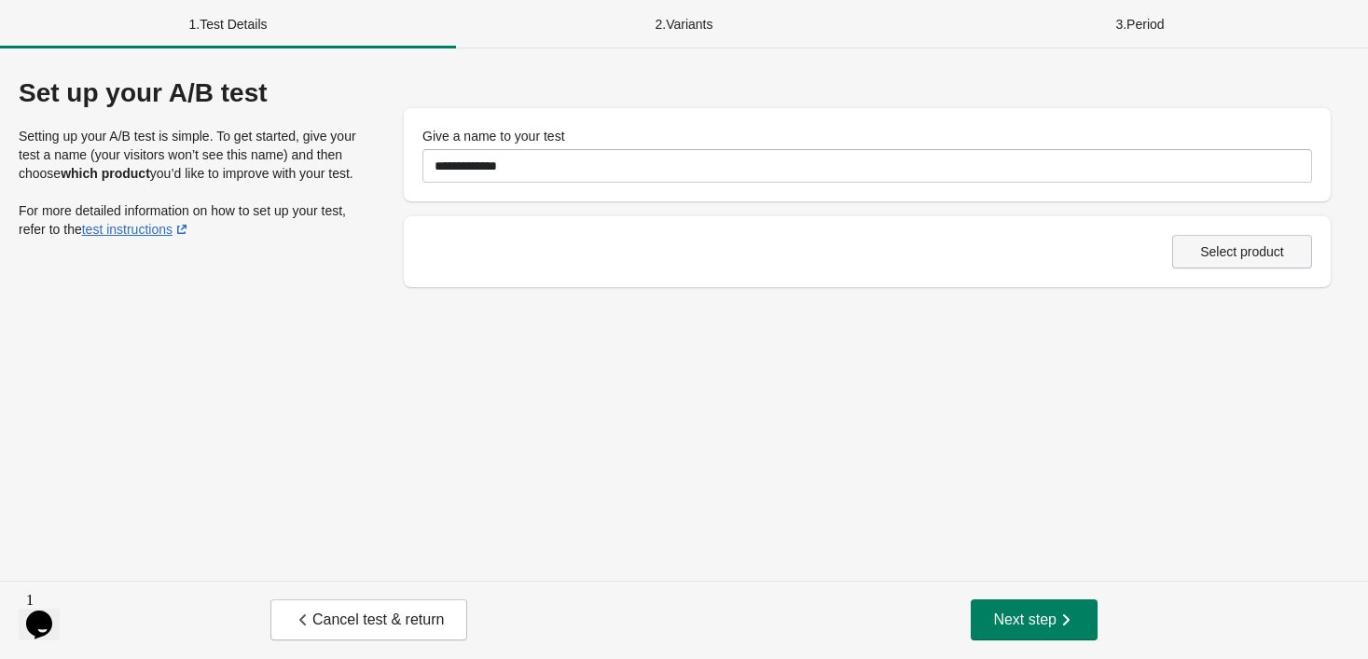
click at [1275, 257] on span "Select product" at bounding box center [1242, 251] width 84 height 15
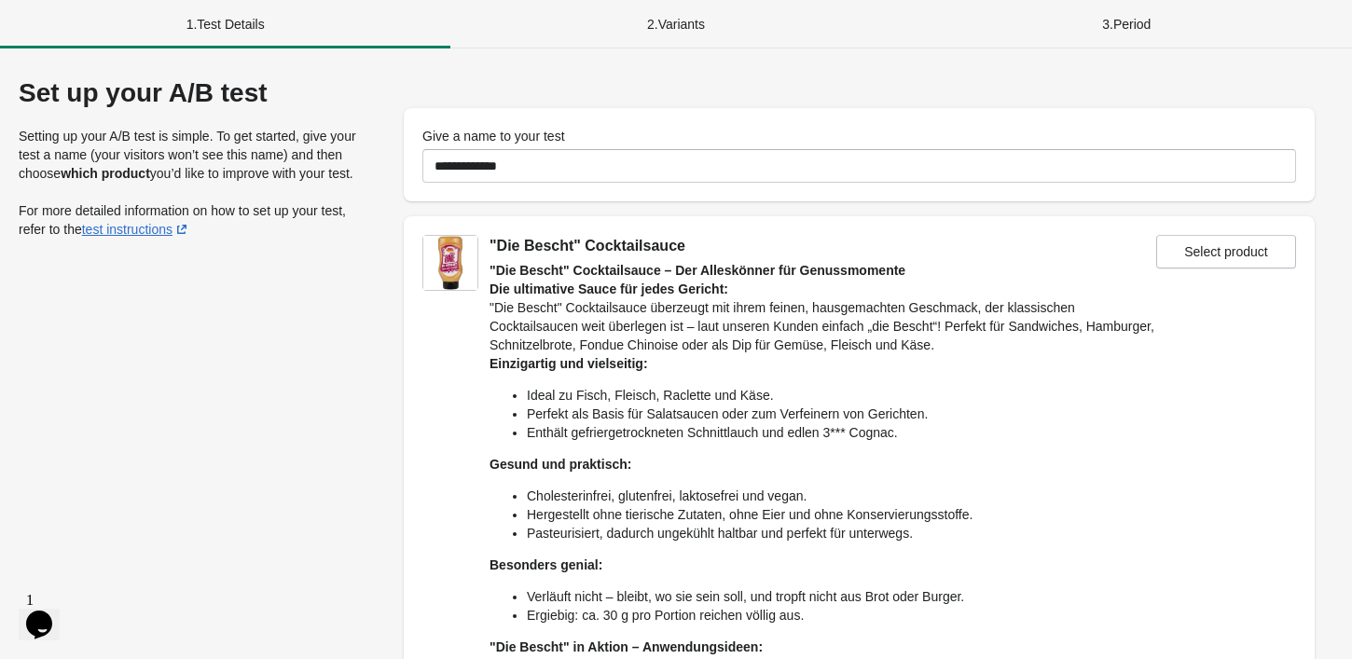
scroll to position [270, 0]
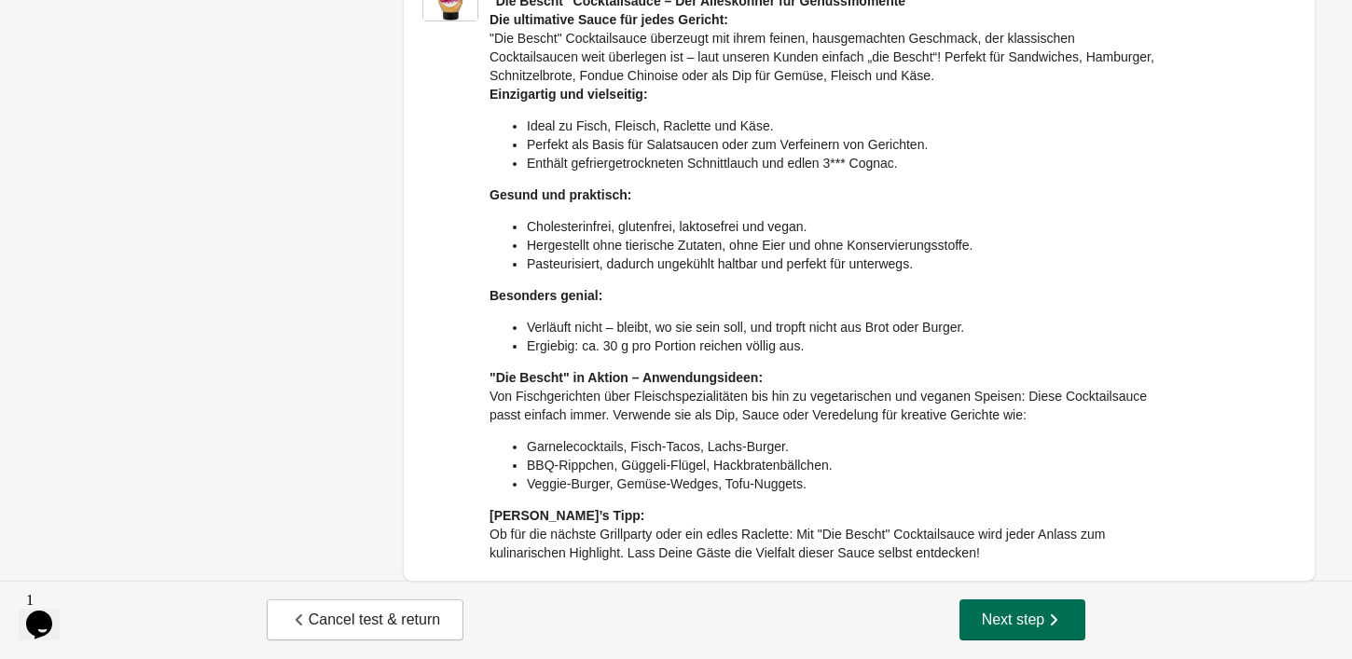
click at [1030, 620] on span "Next step" at bounding box center [1023, 620] width 82 height 19
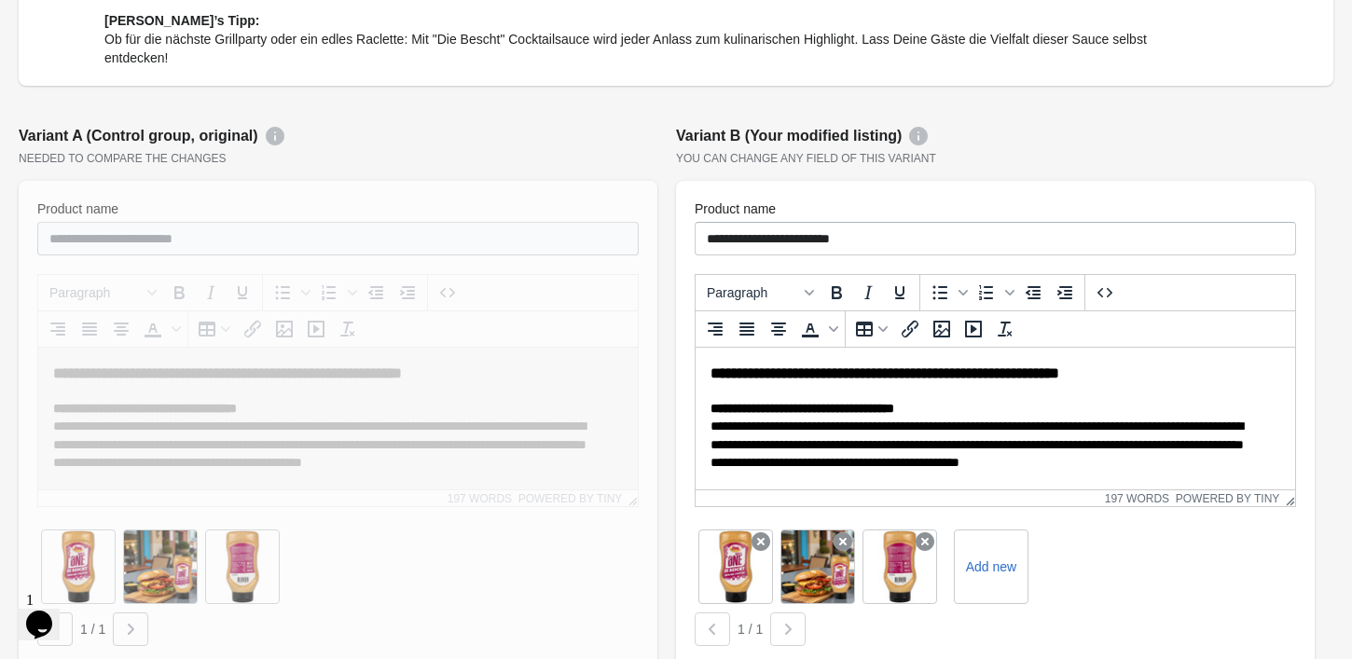
scroll to position [0, 0]
drag, startPoint x: 12, startPoint y: 136, endPoint x: 311, endPoint y: 146, distance: 299.5
click at [311, 146] on div "**********" at bounding box center [337, 541] width 657 height 851
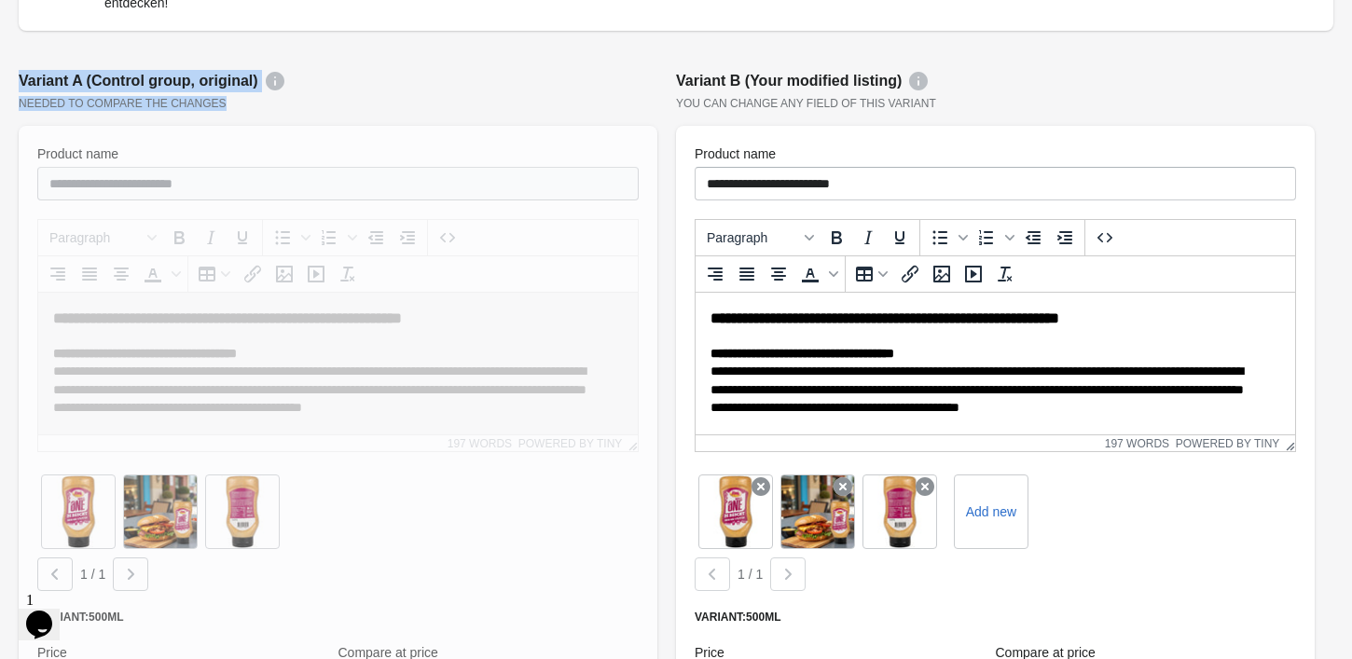
scroll to position [712, 0]
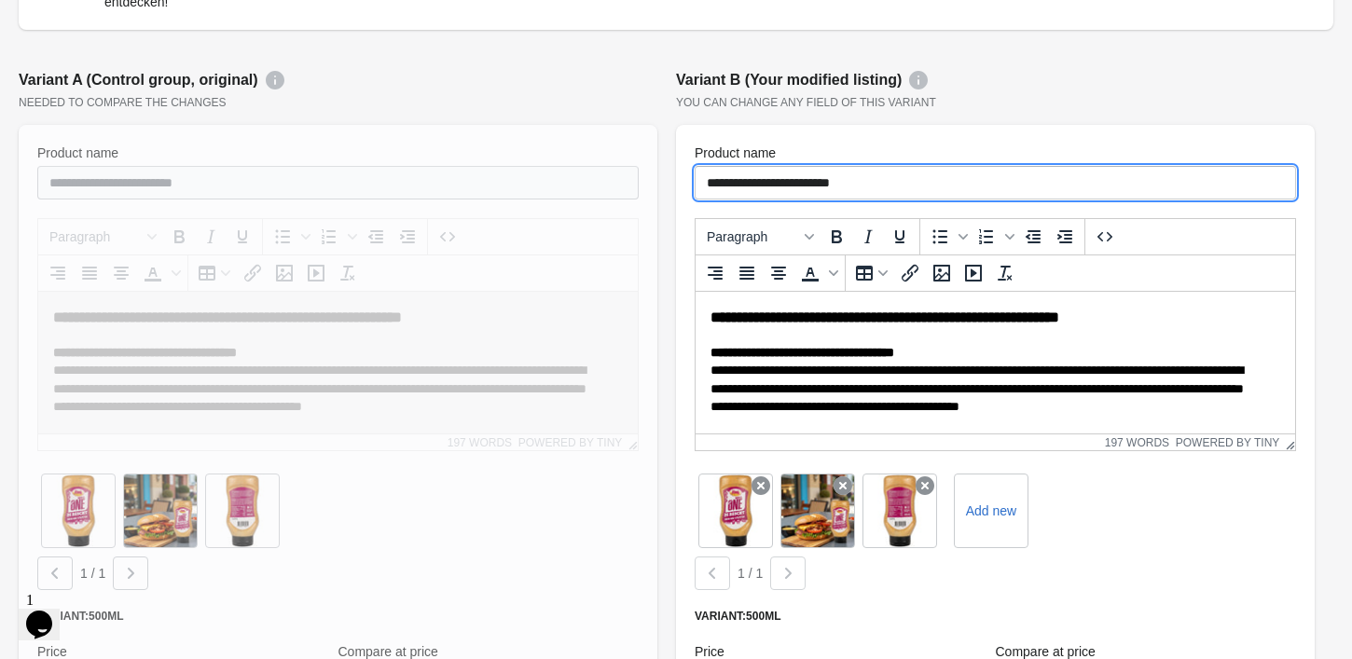
click at [933, 173] on input "**********" at bounding box center [995, 183] width 601 height 34
click at [955, 365] on p "**********" at bounding box center [988, 389] width 555 height 91
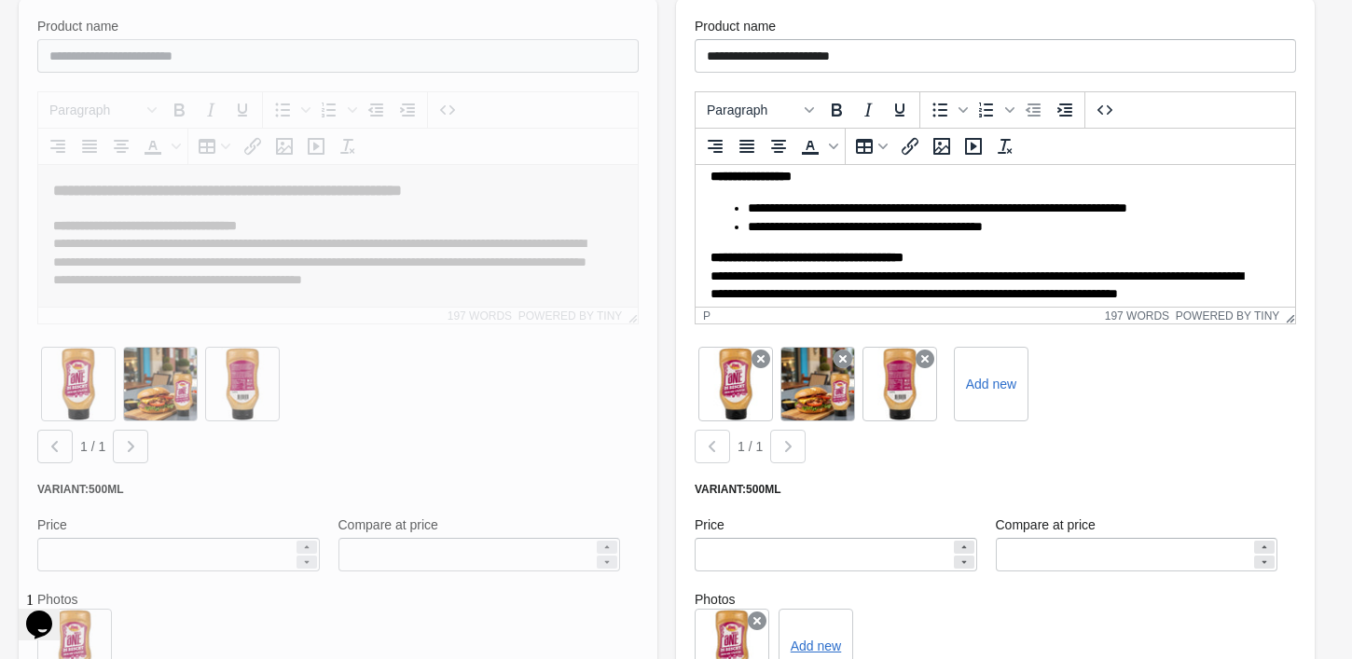
scroll to position [1238, 0]
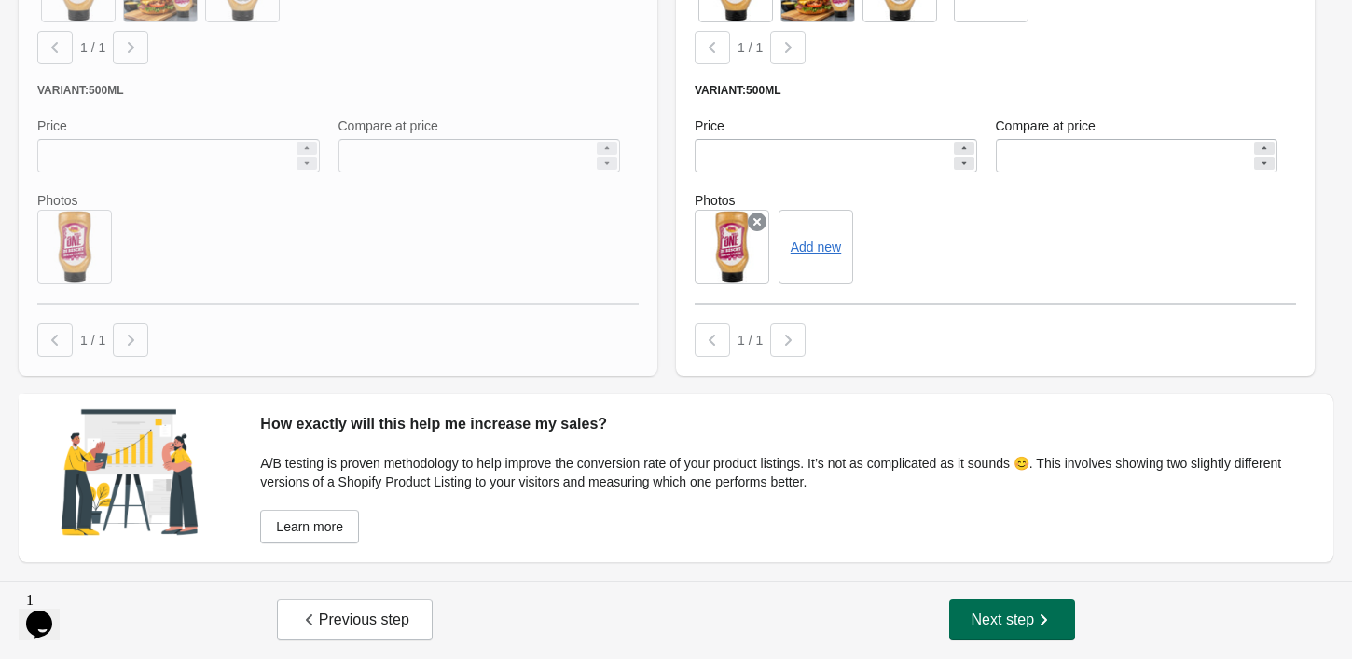
click at [996, 634] on button "Next step" at bounding box center [1012, 620] width 127 height 41
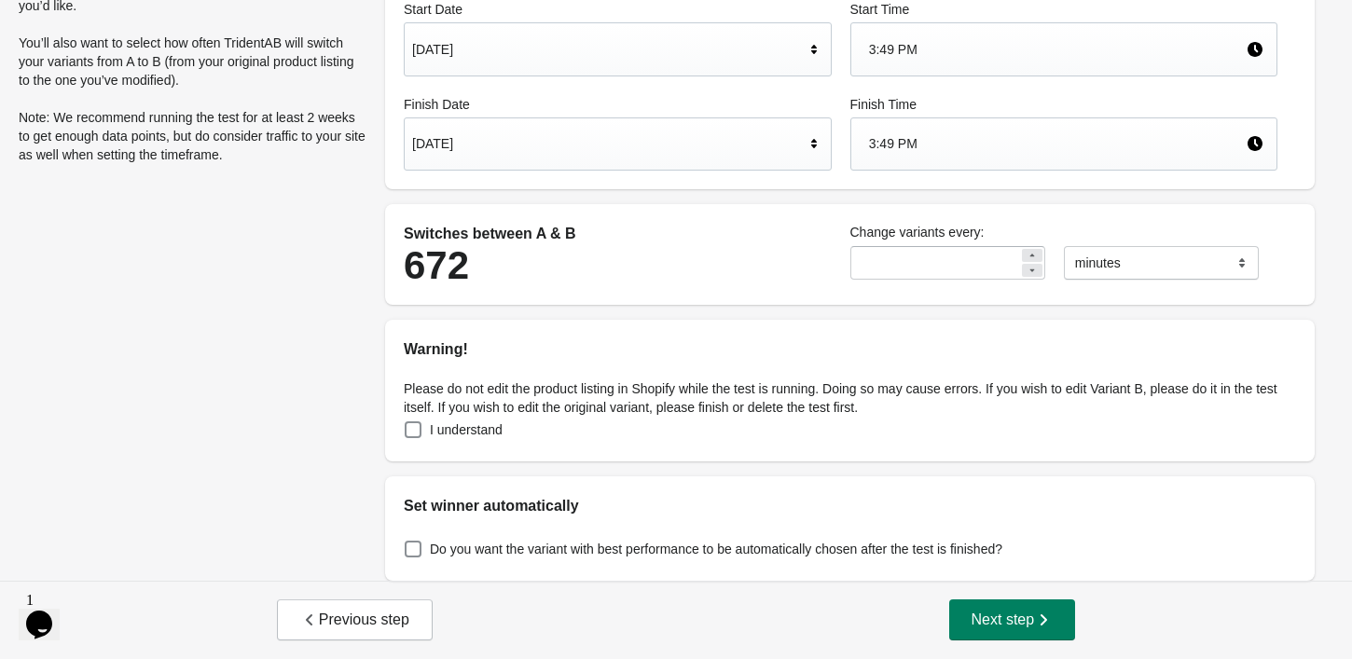
scroll to position [0, 0]
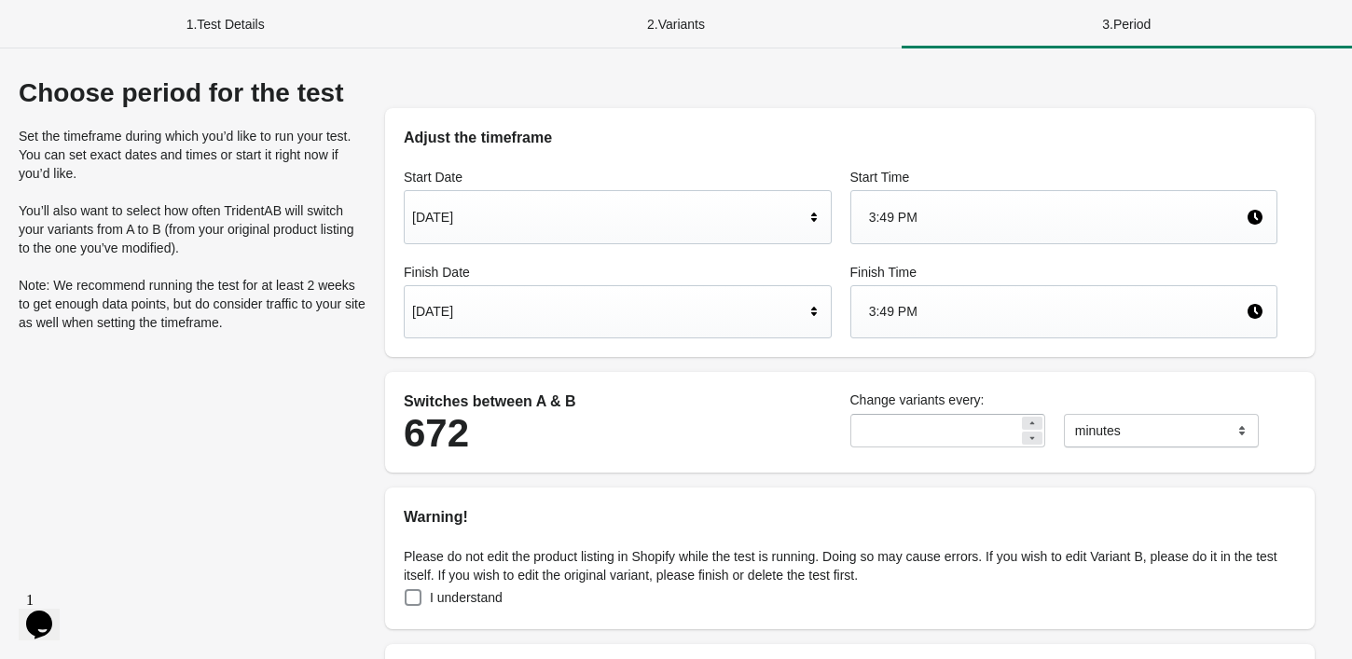
click at [540, 300] on div "Sep 1, 2025" at bounding box center [608, 311] width 393 height 35
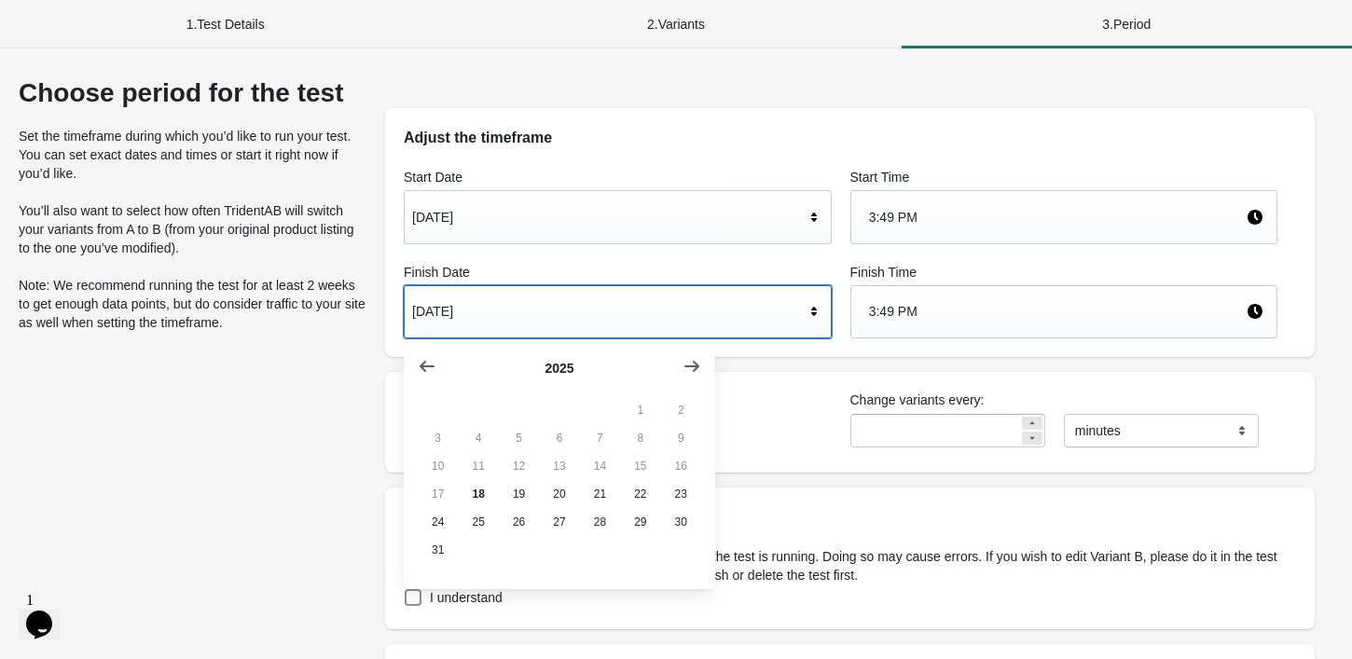
click at [724, 87] on div "Adjust the timeframe Start Date Aug 18, 2025 Start Time 3:49 PM Finish Date Sep…" at bounding box center [849, 413] width 967 height 671
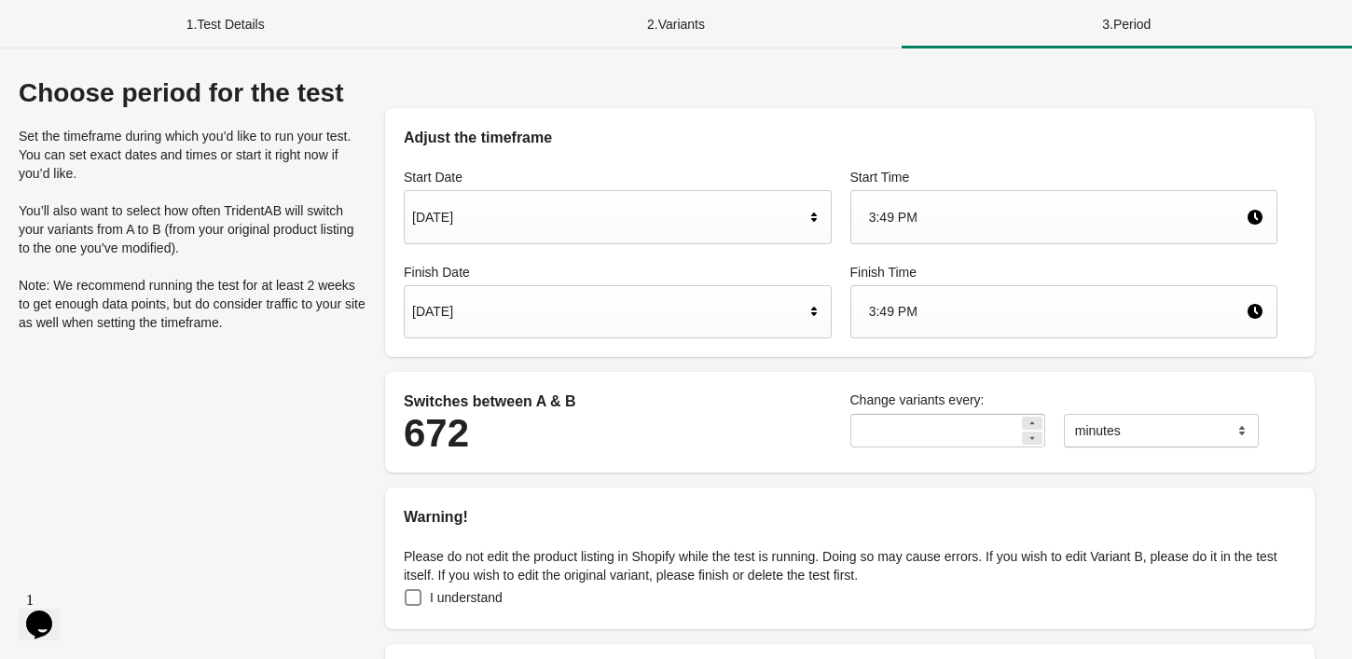
scroll to position [168, 0]
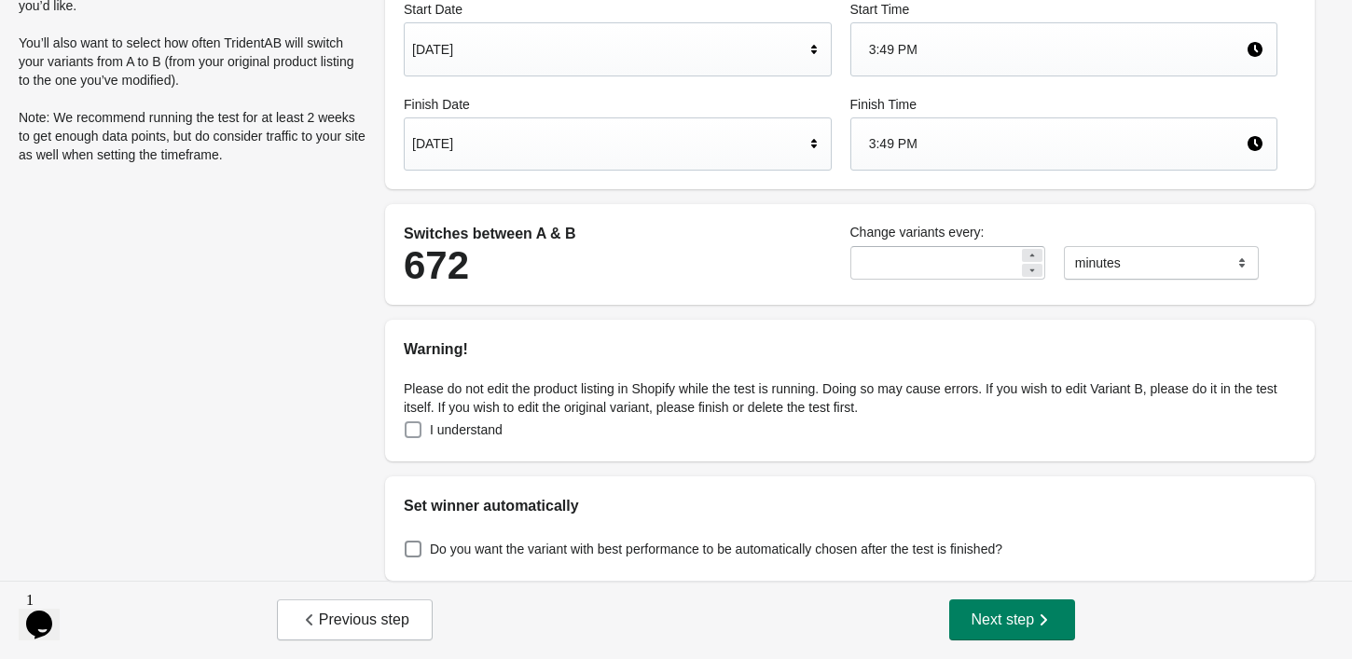
click at [415, 431] on span at bounding box center [413, 430] width 17 height 17
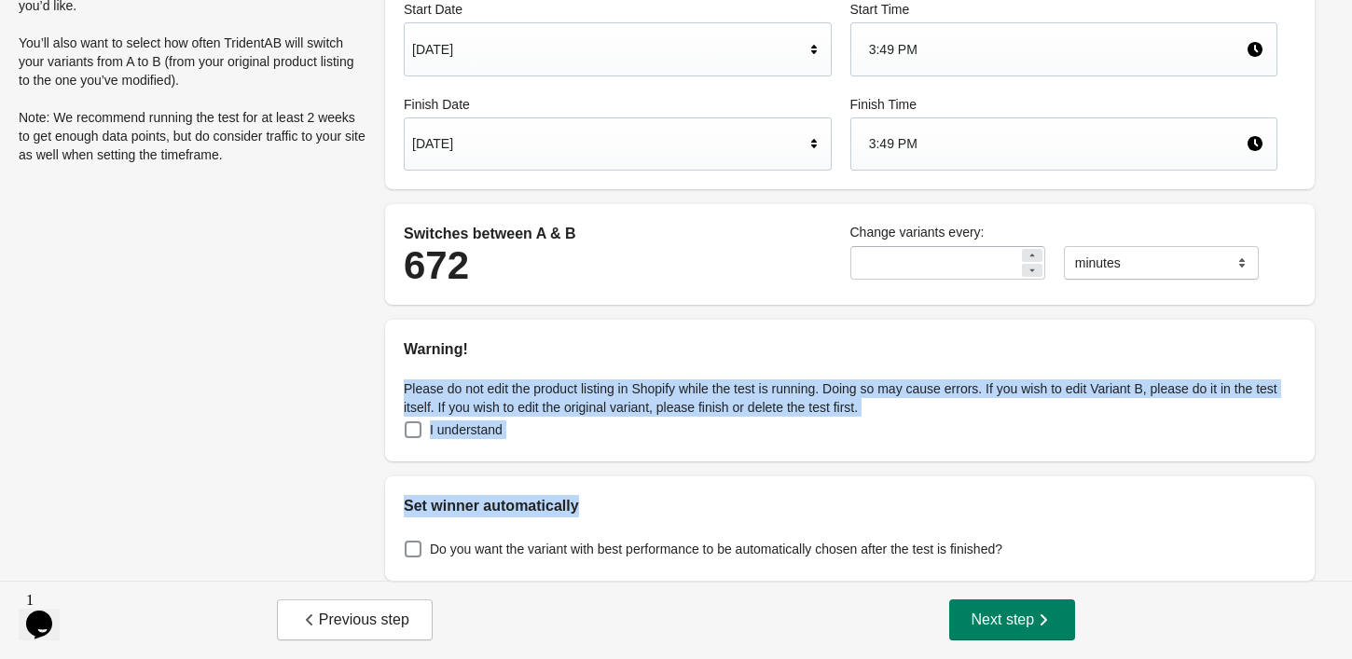
drag, startPoint x: 363, startPoint y: 376, endPoint x: 591, endPoint y: 509, distance: 264.5
click at [591, 509] on div "Choose period for the test Set the timeframe during which you’d like to run you…" at bounding box center [676, 245] width 1315 height 671
click at [1056, 615] on button "Next step" at bounding box center [1012, 620] width 127 height 41
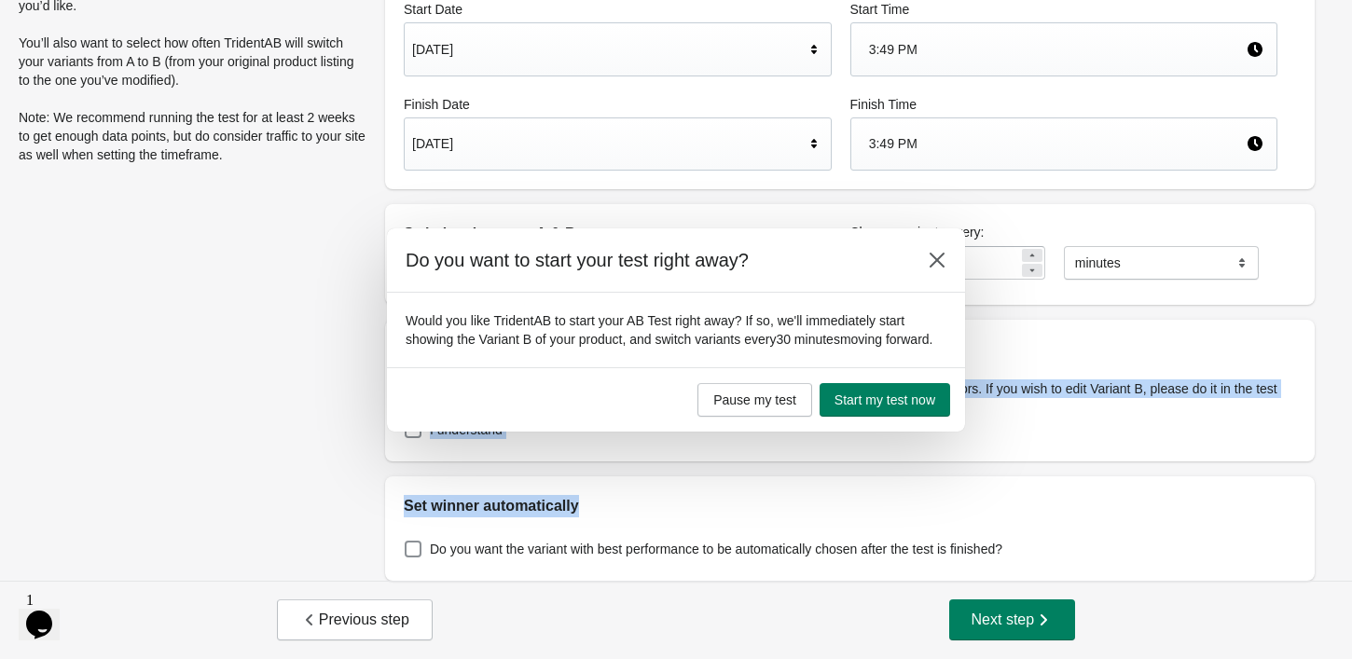
scroll to position [0, 0]
